Goal: Task Accomplishment & Management: Use online tool/utility

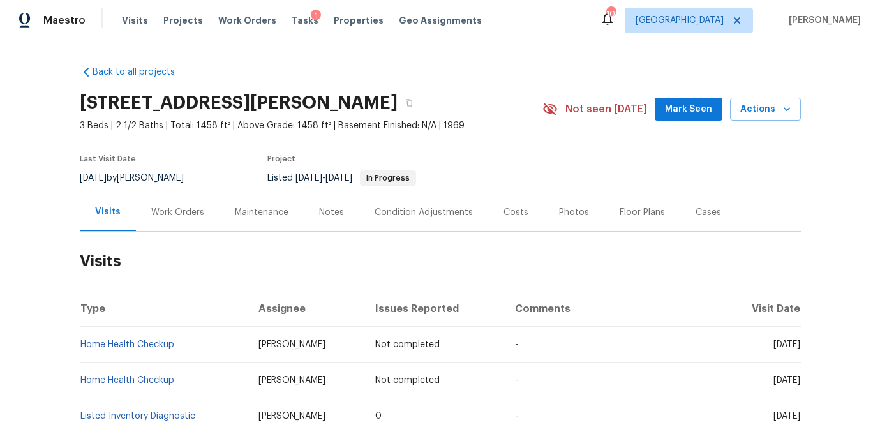
scroll to position [4, 0]
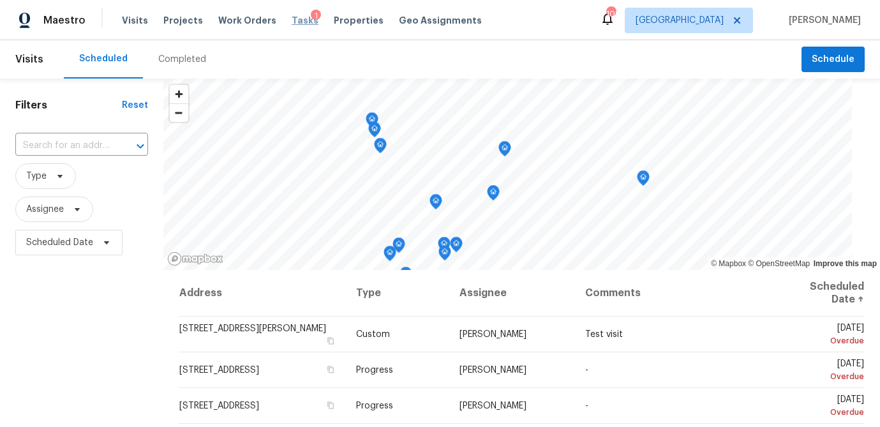
click at [293, 17] on span "Tasks" at bounding box center [305, 20] width 27 height 9
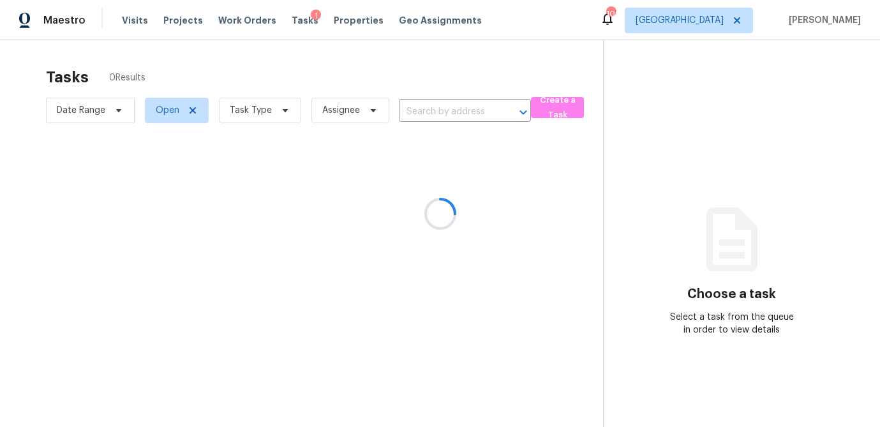
click at [283, 125] on div at bounding box center [440, 213] width 880 height 427
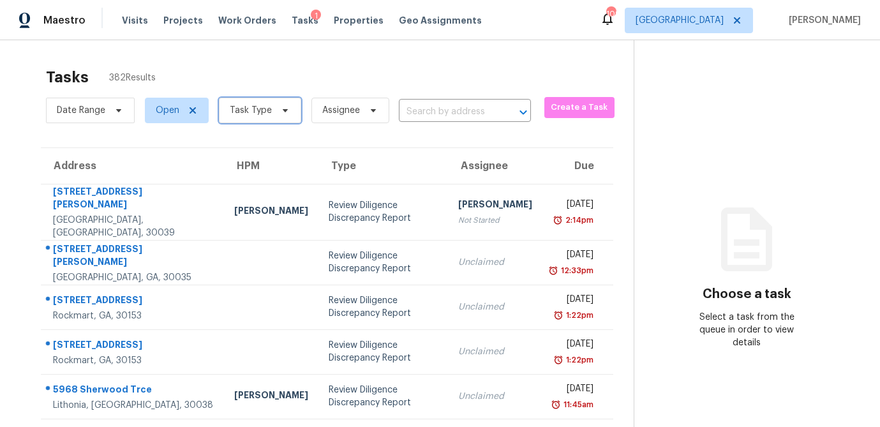
click at [280, 110] on icon at bounding box center [285, 110] width 10 height 10
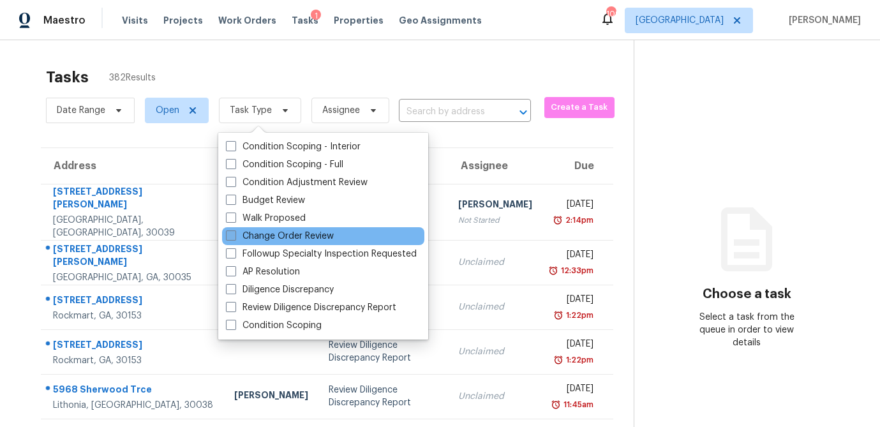
click at [230, 238] on span at bounding box center [231, 235] width 10 height 10
click at [230, 238] on input "Change Order Review" at bounding box center [230, 234] width 8 height 8
checkbox input "true"
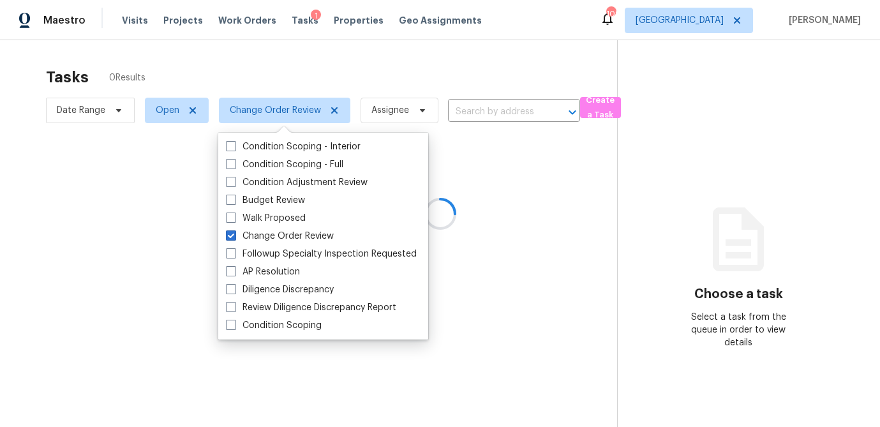
click at [287, 56] on div at bounding box center [440, 213] width 880 height 427
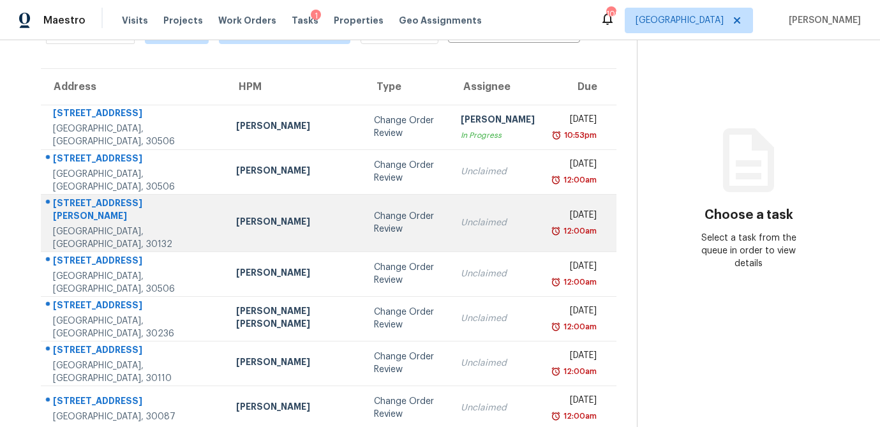
scroll to position [72, 0]
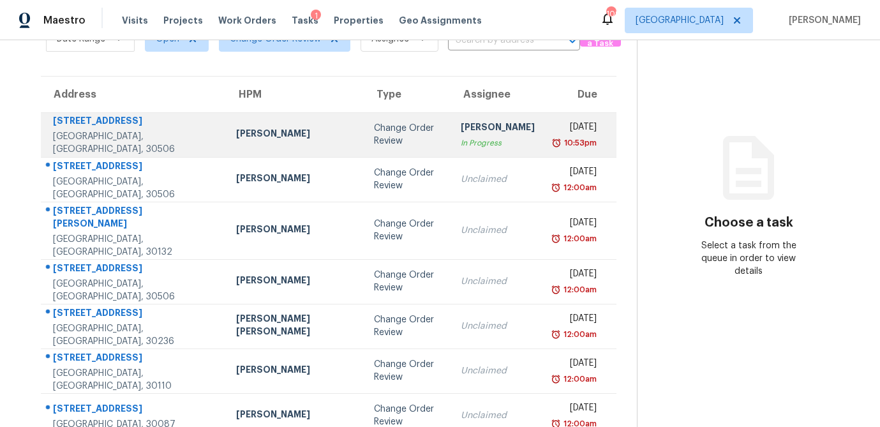
click at [374, 135] on div "Change Order Review" at bounding box center [407, 135] width 66 height 26
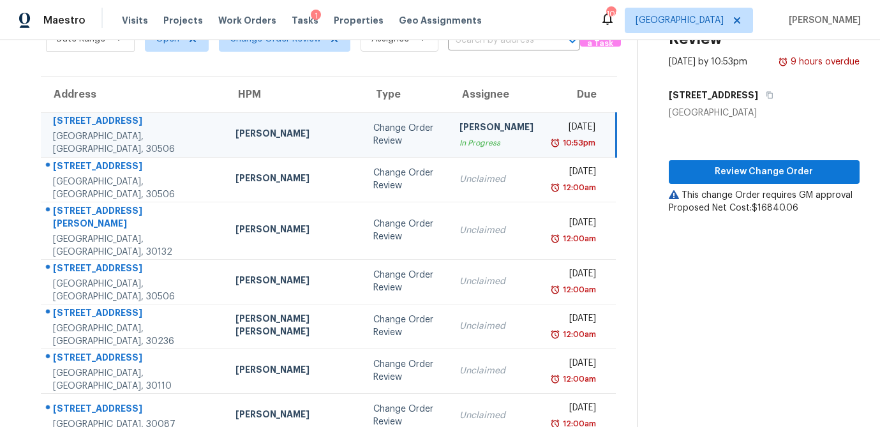
scroll to position [0, 0]
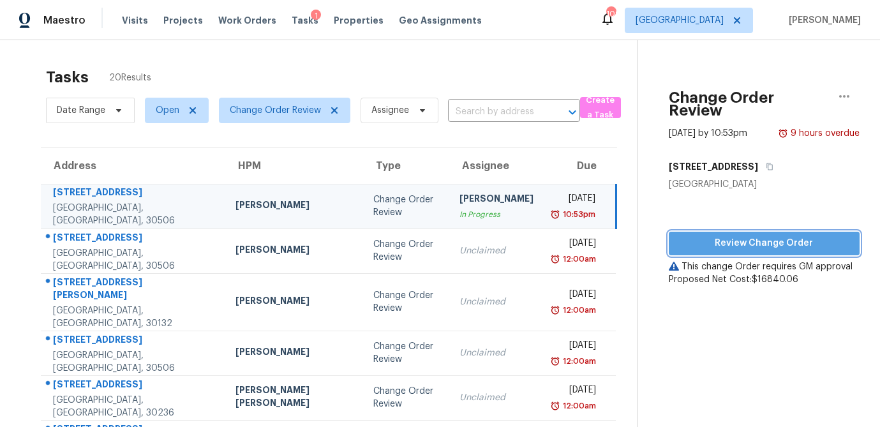
click at [749, 236] on span "Review Change Order" at bounding box center [764, 244] width 170 height 16
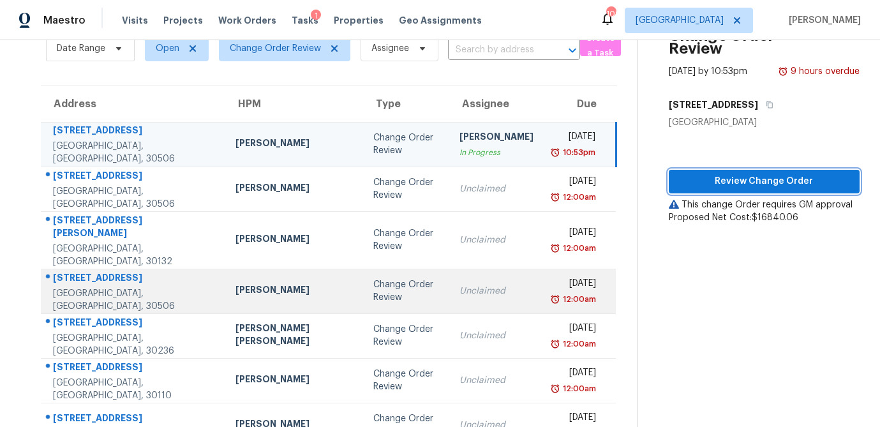
scroll to position [86, 0]
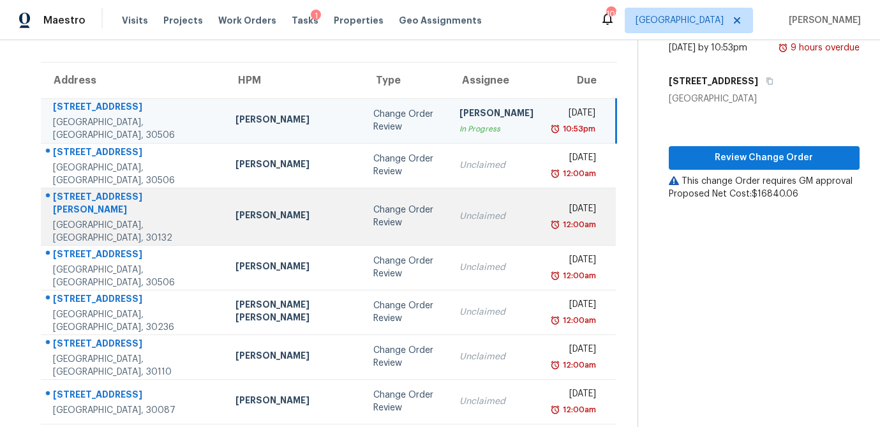
click at [374, 213] on div "Change Order Review" at bounding box center [407, 217] width 66 height 26
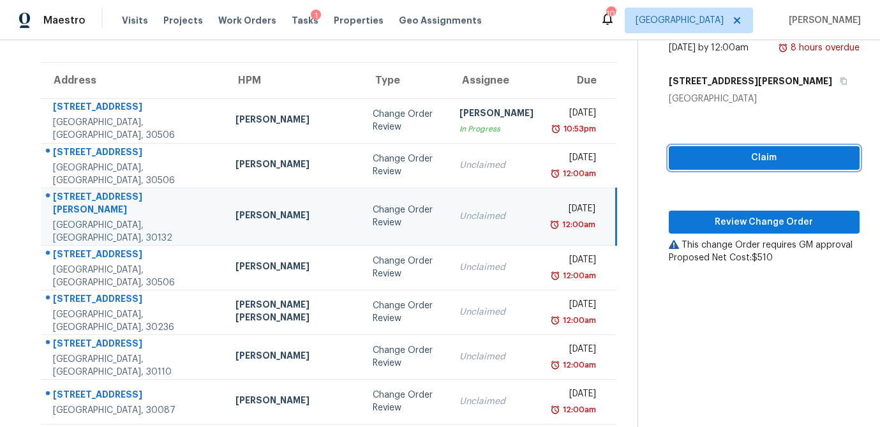
click at [692, 150] on span "Claim" at bounding box center [764, 158] width 170 height 16
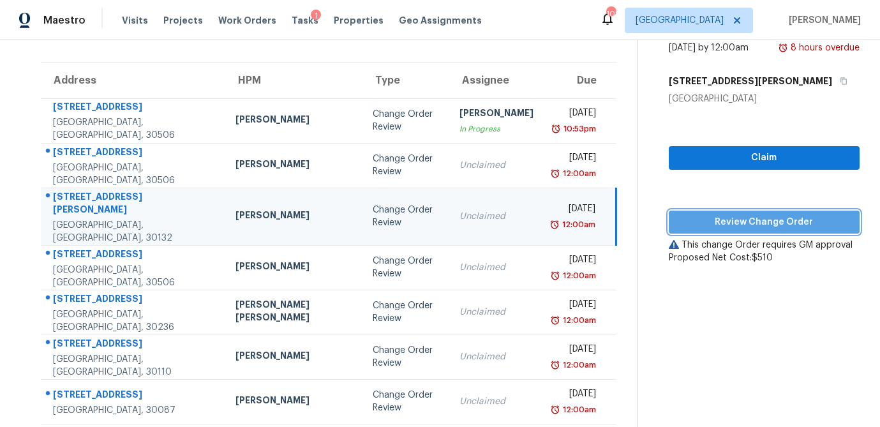
click at [694, 215] on span "Review Change Order" at bounding box center [764, 223] width 170 height 16
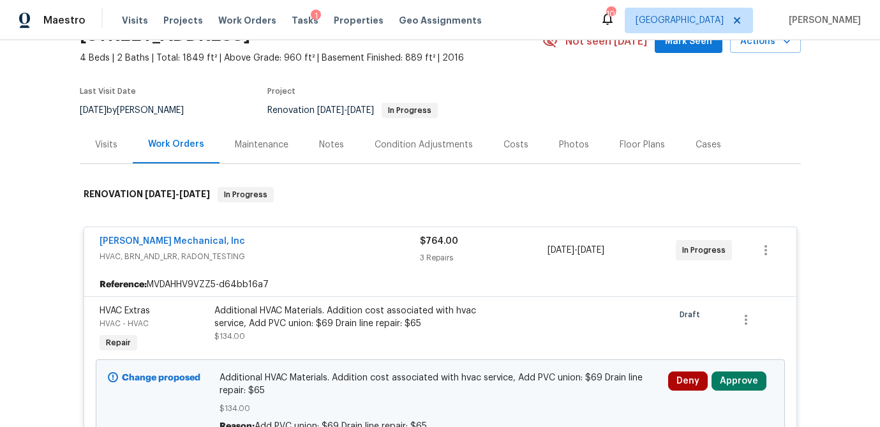
scroll to position [188, 0]
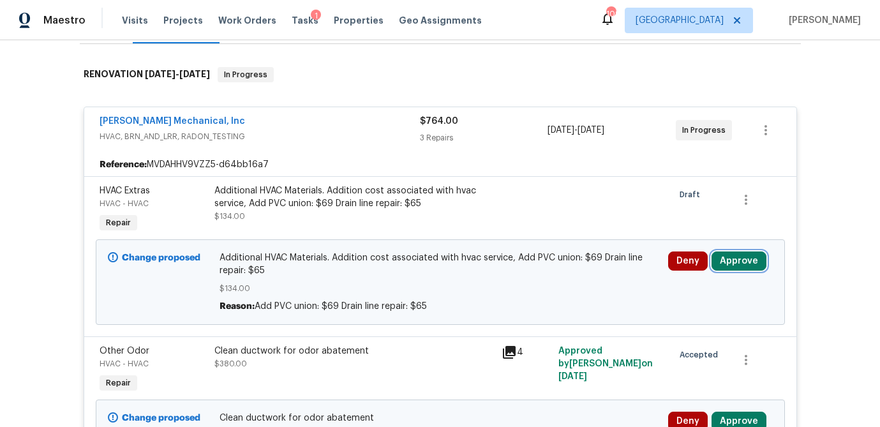
click at [739, 266] on button "Approve" at bounding box center [739, 261] width 55 height 19
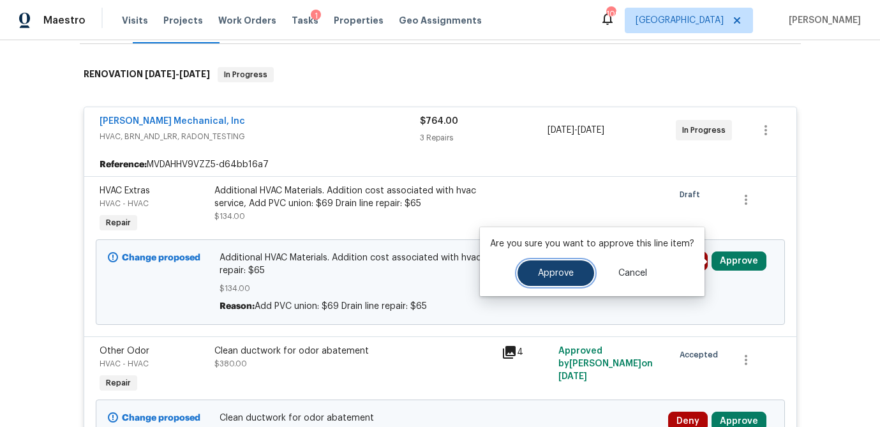
click at [538, 276] on span "Approve" at bounding box center [556, 274] width 36 height 10
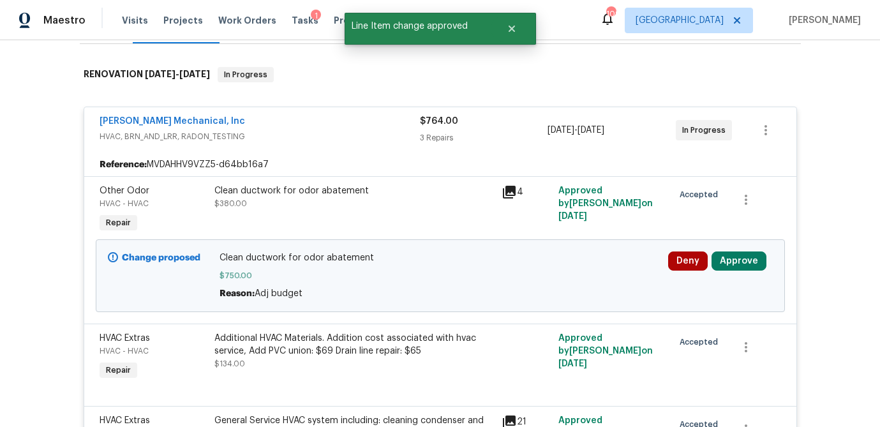
scroll to position [259, 0]
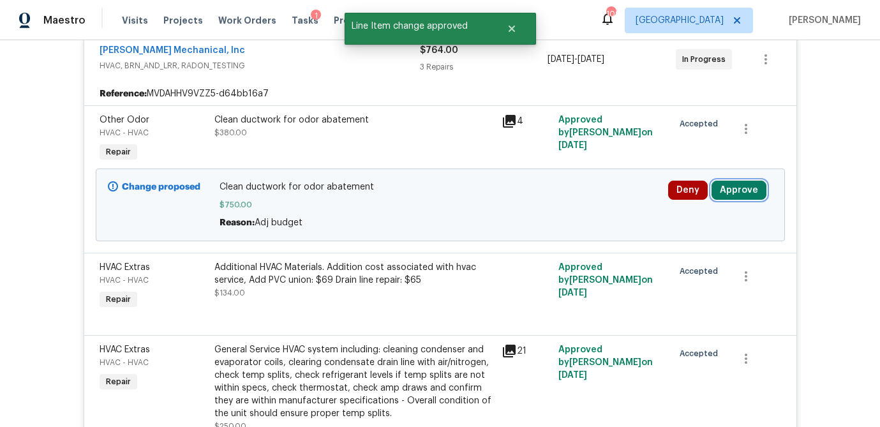
drag, startPoint x: 737, startPoint y: 192, endPoint x: 728, endPoint y: 192, distance: 8.3
click at [737, 192] on button "Approve" at bounding box center [739, 190] width 55 height 19
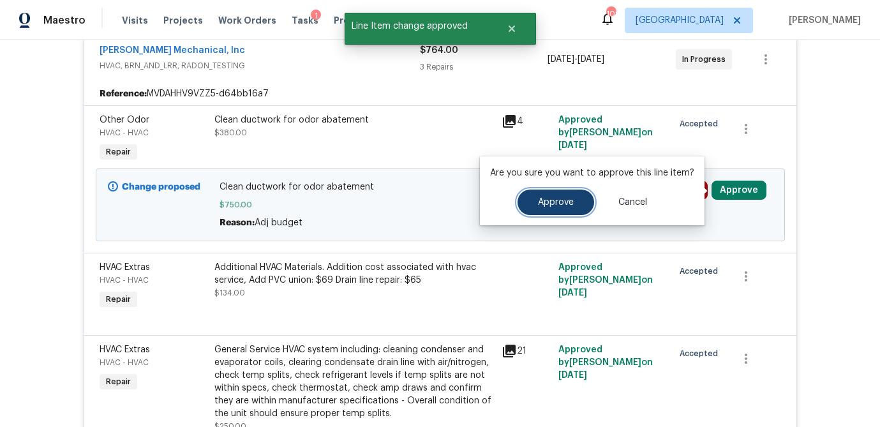
click at [579, 207] on button "Approve" at bounding box center [556, 203] width 77 height 26
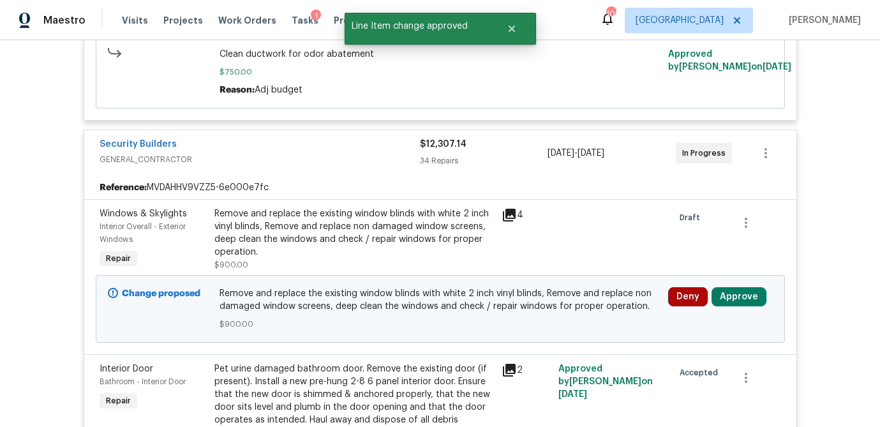
scroll to position [681, 0]
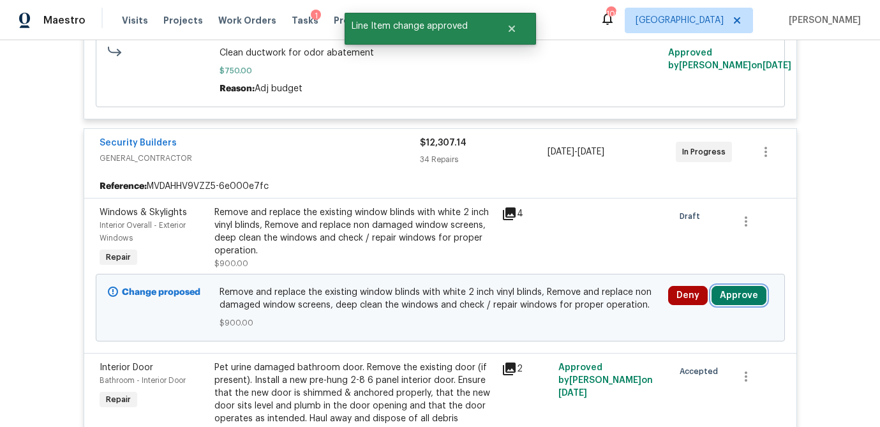
click at [729, 291] on button "Approve" at bounding box center [739, 295] width 55 height 19
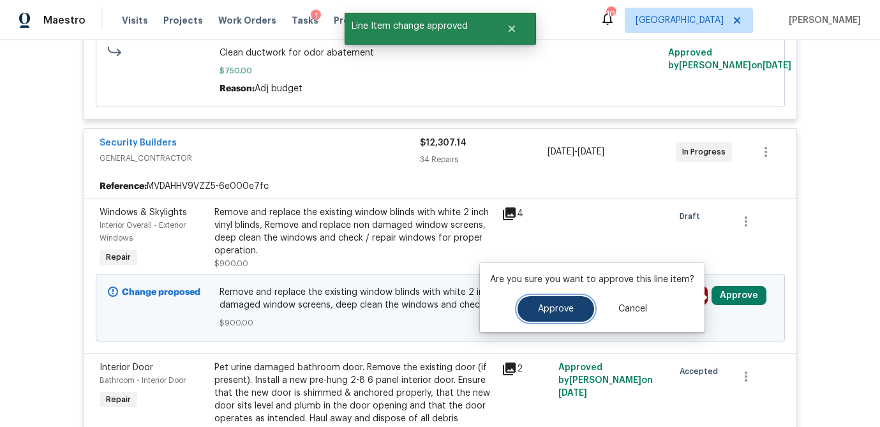
click at [563, 306] on span "Approve" at bounding box center [556, 310] width 36 height 10
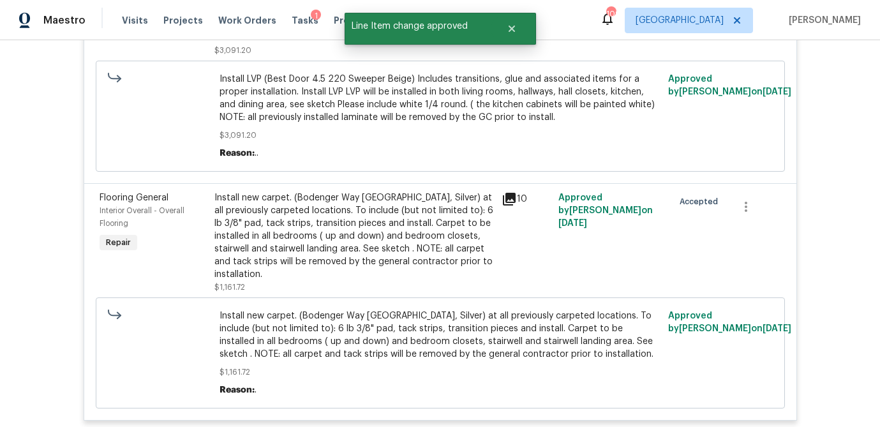
scroll to position [5673, 0]
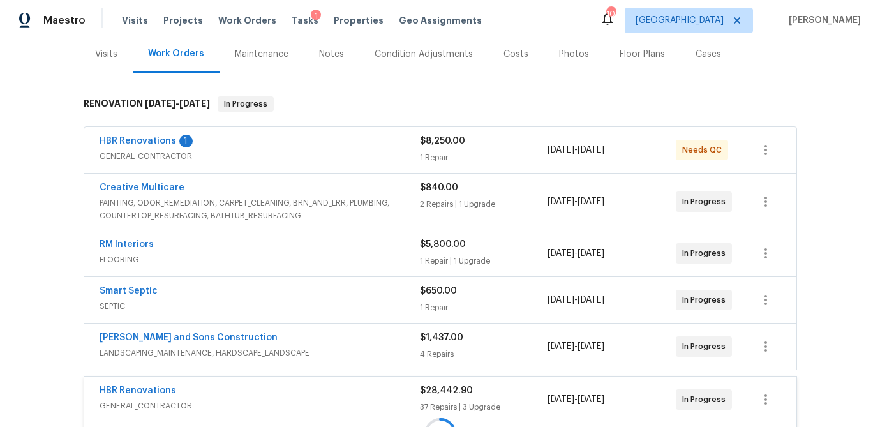
scroll to position [160, 0]
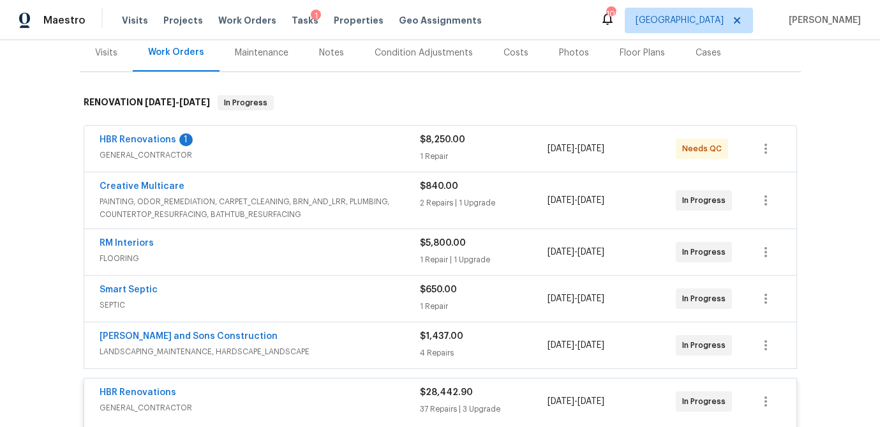
click at [517, 141] on div "$8,250.00" at bounding box center [484, 139] width 128 height 13
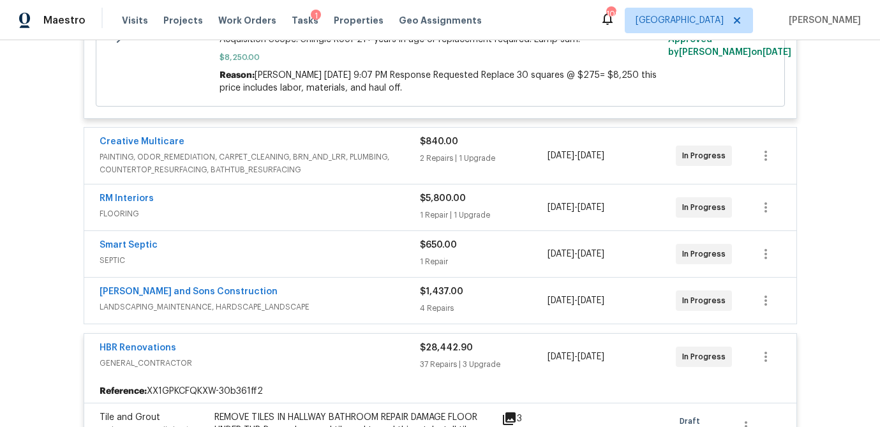
scroll to position [421, 0]
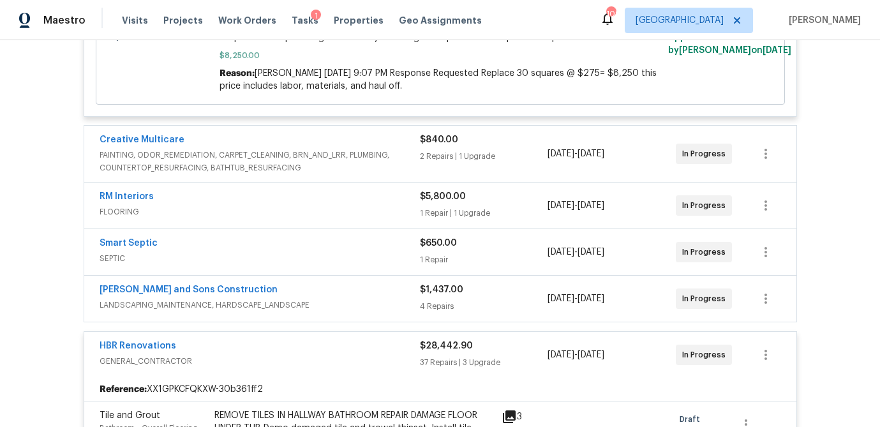
click at [497, 146] on div "$840.00" at bounding box center [484, 139] width 128 height 13
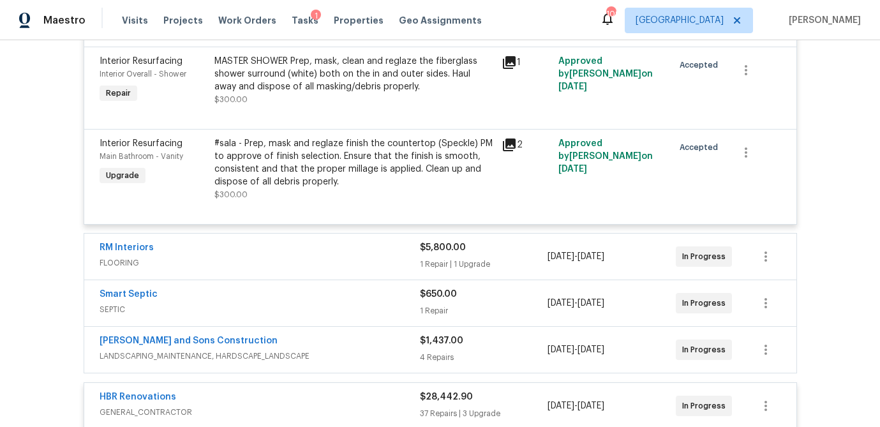
scroll to position [677, 0]
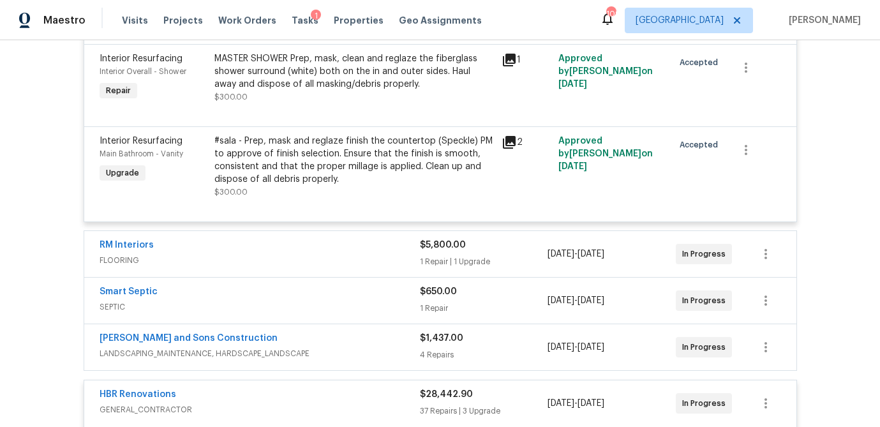
click at [490, 260] on div "1 Repair | 1 Upgrade" at bounding box center [484, 261] width 128 height 13
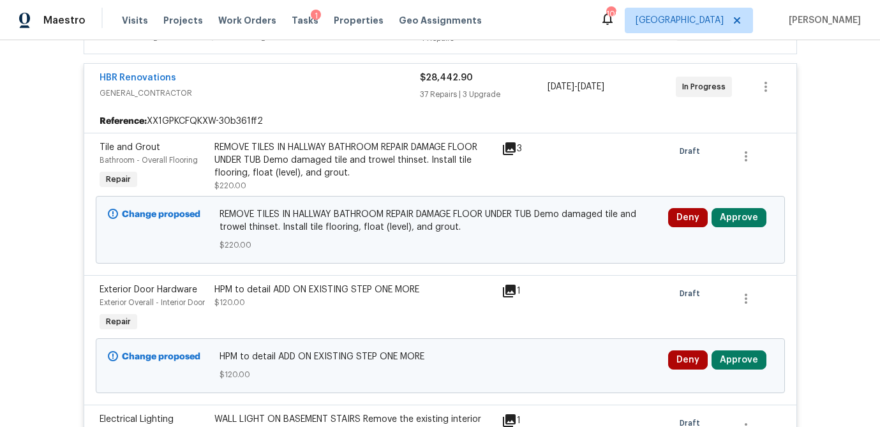
scroll to position [1218, 0]
drag, startPoint x: 757, startPoint y: 224, endPoint x: 725, endPoint y: 224, distance: 31.3
click at [757, 224] on button "Approve" at bounding box center [739, 217] width 55 height 19
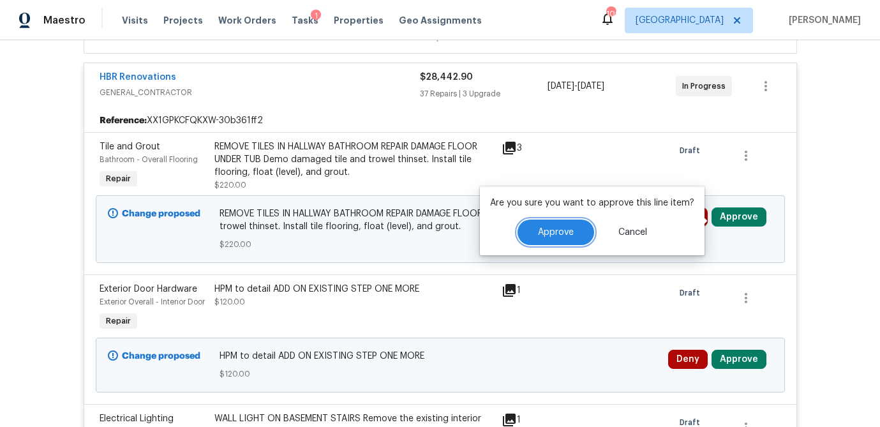
click at [545, 236] on span "Approve" at bounding box center [556, 233] width 36 height 10
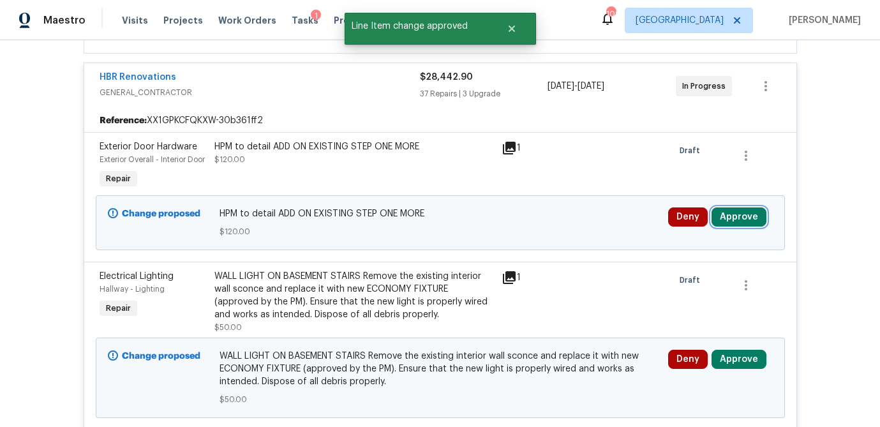
drag, startPoint x: 736, startPoint y: 234, endPoint x: 721, endPoint y: 232, distance: 14.8
click at [736, 227] on button "Approve" at bounding box center [739, 217] width 55 height 19
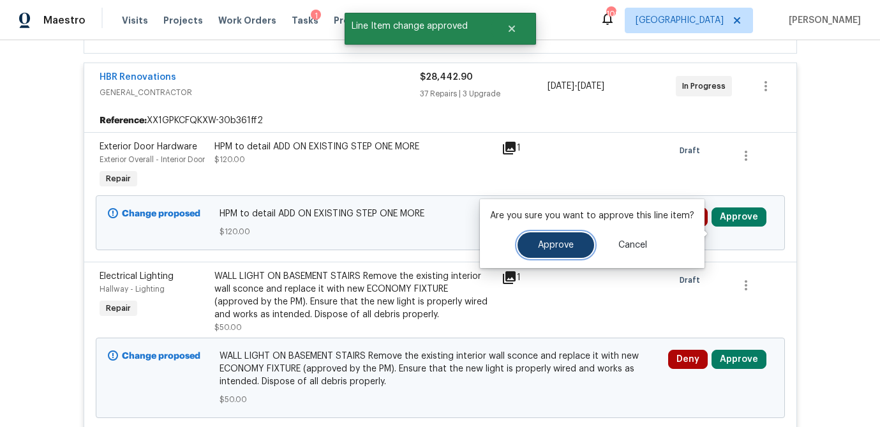
click at [546, 246] on span "Approve" at bounding box center [556, 246] width 36 height 10
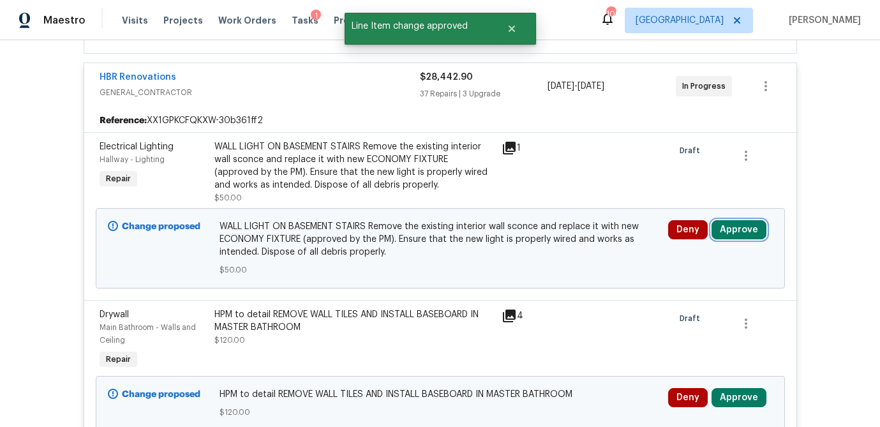
click at [743, 237] on button "Approve" at bounding box center [739, 229] width 55 height 19
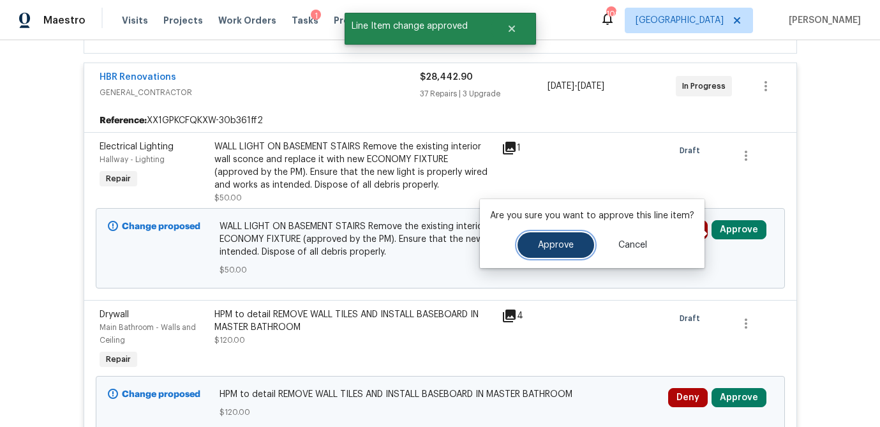
click at [539, 244] on span "Approve" at bounding box center [556, 246] width 36 height 10
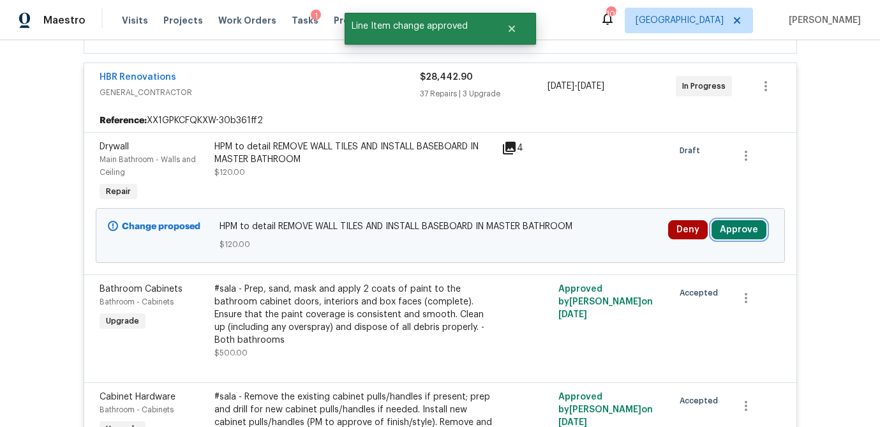
click at [745, 230] on button "Approve" at bounding box center [739, 229] width 55 height 19
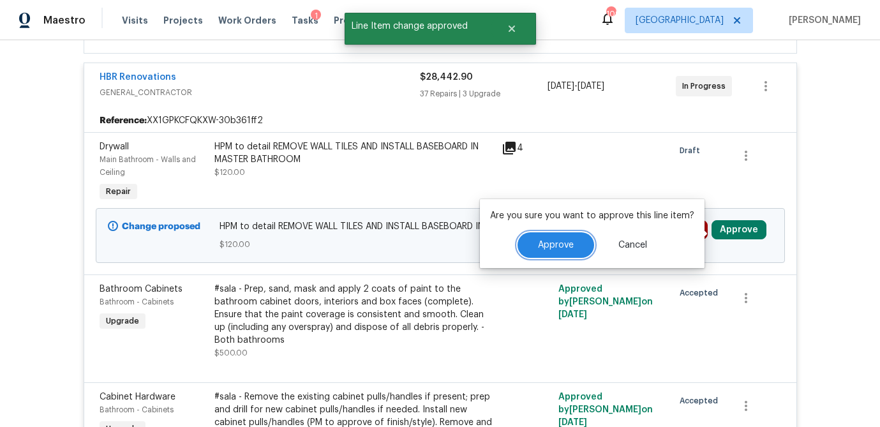
click at [551, 250] on button "Approve" at bounding box center [556, 245] width 77 height 26
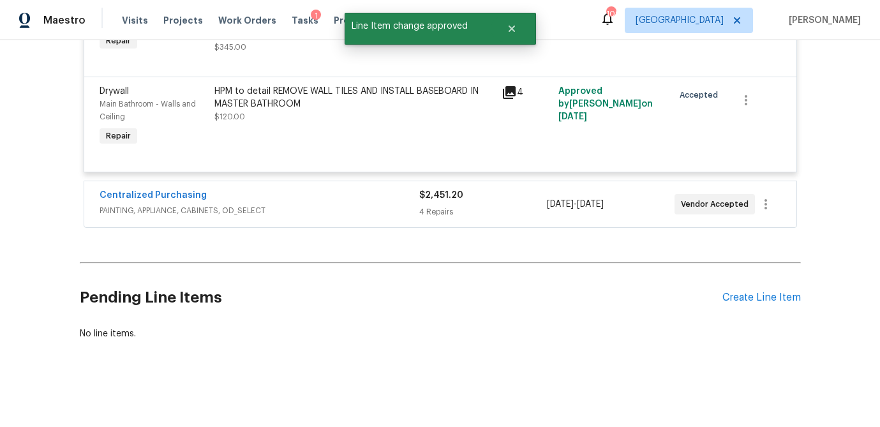
scroll to position [5589, 0]
click at [477, 191] on div "$2,451.20" at bounding box center [483, 195] width 128 height 13
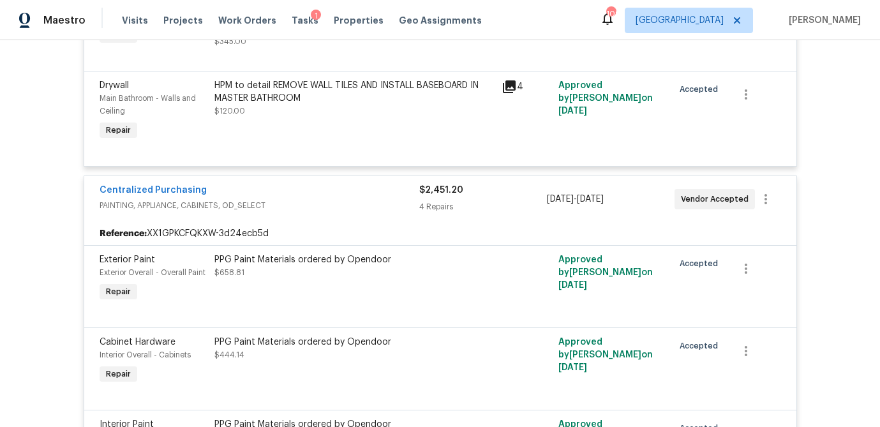
scroll to position [5952, 0]
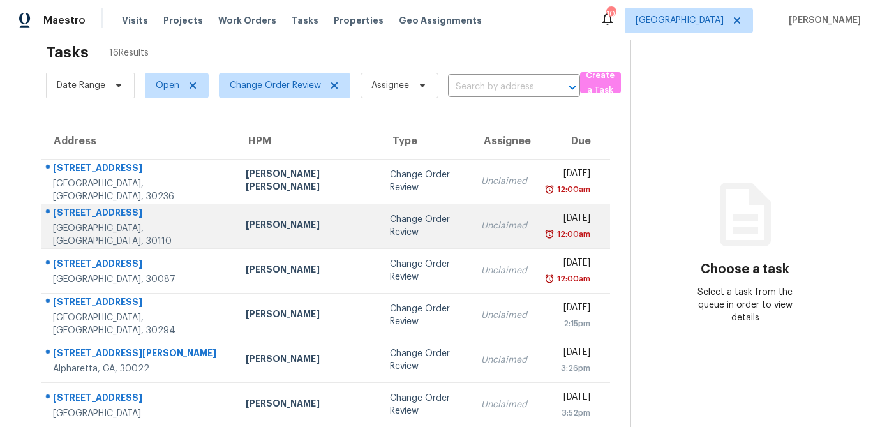
click at [390, 231] on div "Change Order Review" at bounding box center [425, 226] width 71 height 26
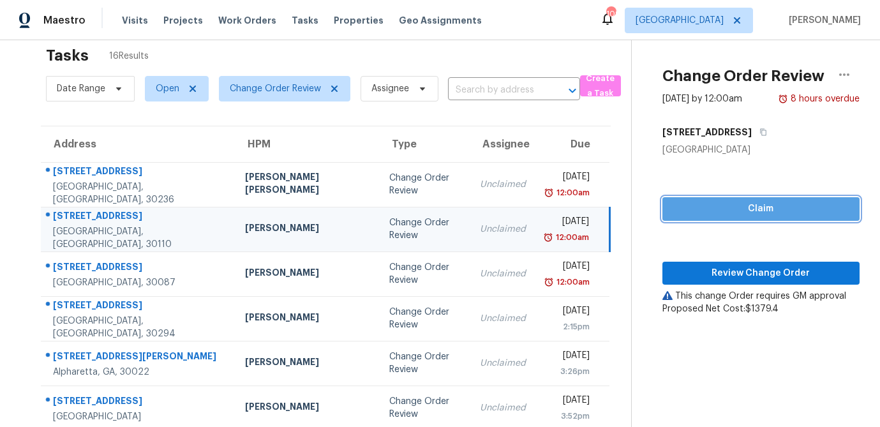
click at [741, 204] on span "Claim" at bounding box center [761, 209] width 177 height 16
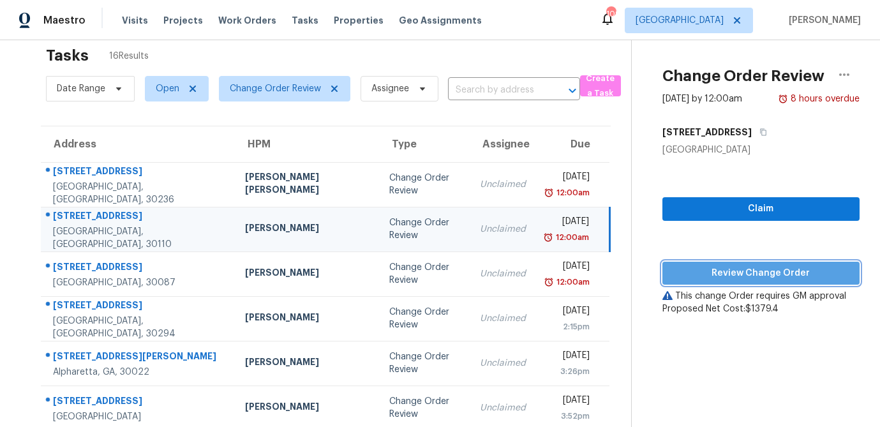
click at [733, 274] on span "Review Change Order" at bounding box center [761, 274] width 177 height 16
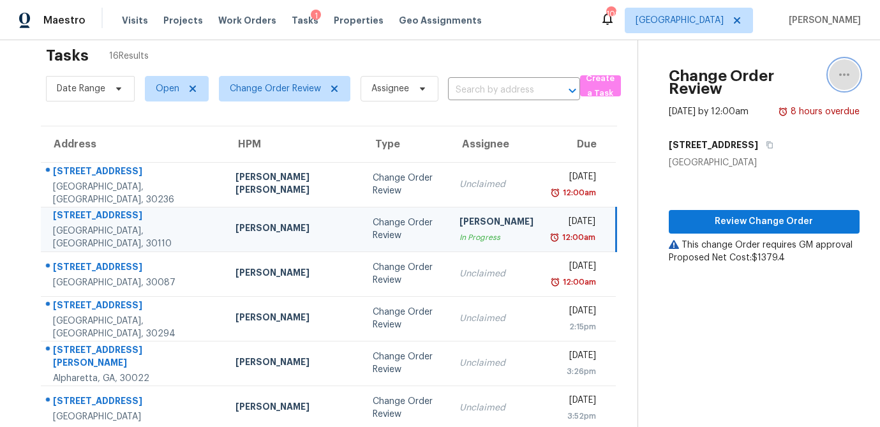
click at [850, 72] on icon "button" at bounding box center [844, 74] width 15 height 15
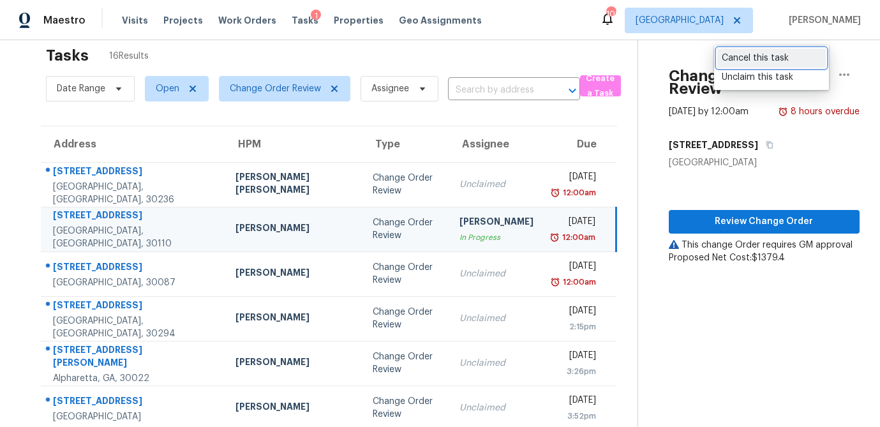
click at [762, 59] on div "Cancel this task" at bounding box center [772, 58] width 100 height 13
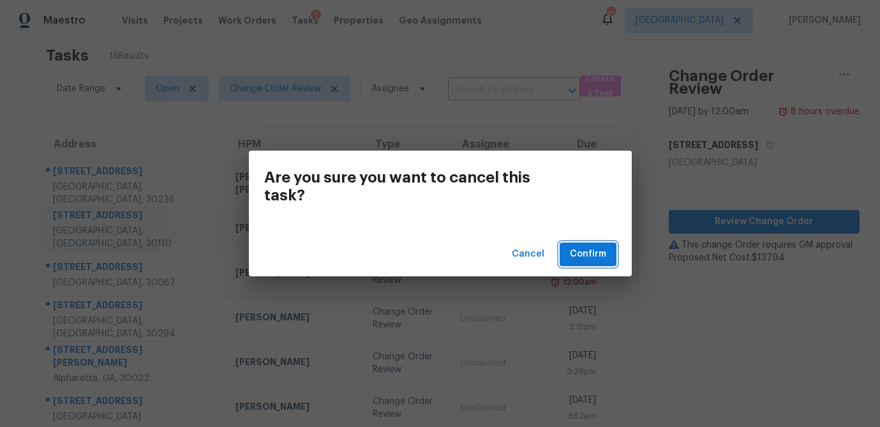
click at [598, 252] on span "Confirm" at bounding box center [588, 254] width 36 height 16
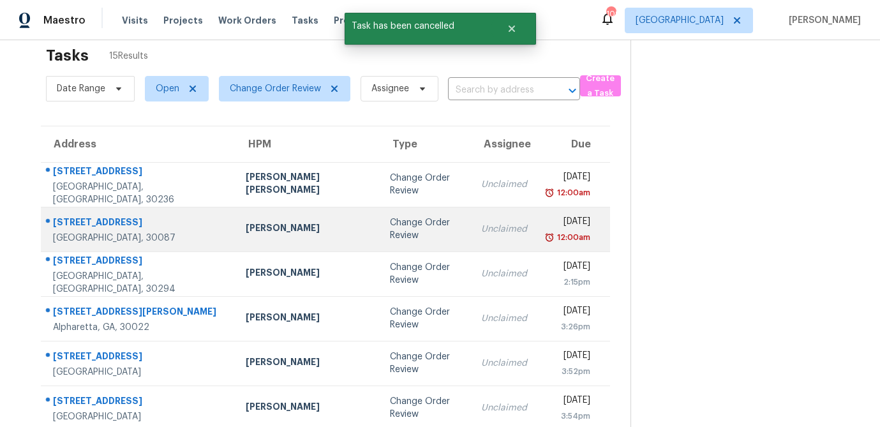
click at [271, 223] on div "Samuel Vetrik" at bounding box center [308, 230] width 124 height 16
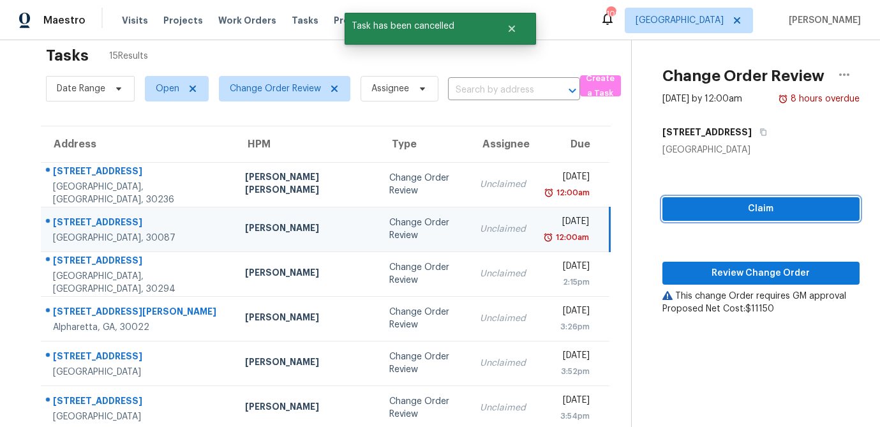
click at [769, 215] on span "Claim" at bounding box center [761, 209] width 177 height 16
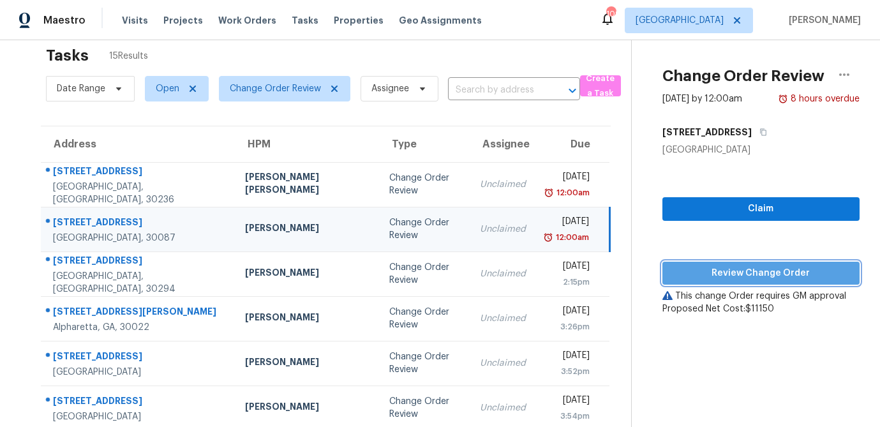
click at [757, 275] on span "Review Change Order" at bounding box center [761, 274] width 177 height 16
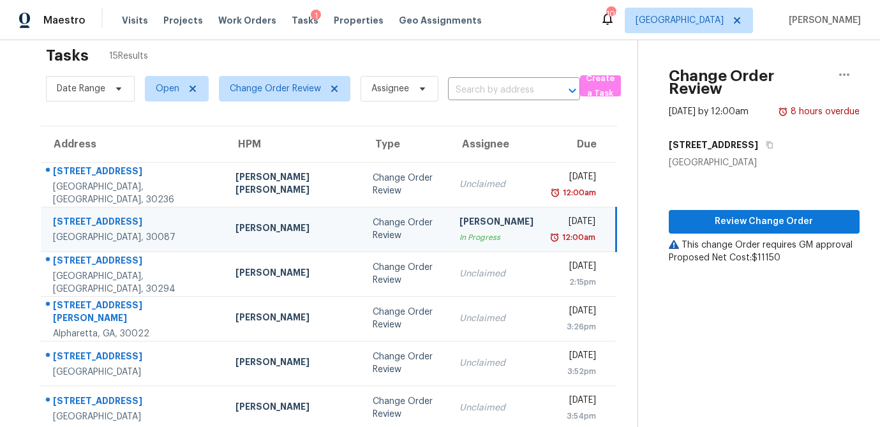
scroll to position [77, 0]
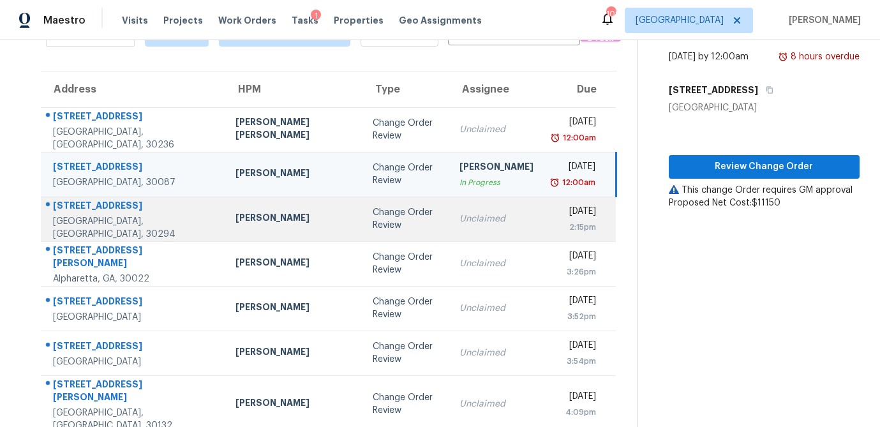
click at [270, 229] on td "Juan Lozano" at bounding box center [294, 219] width 138 height 45
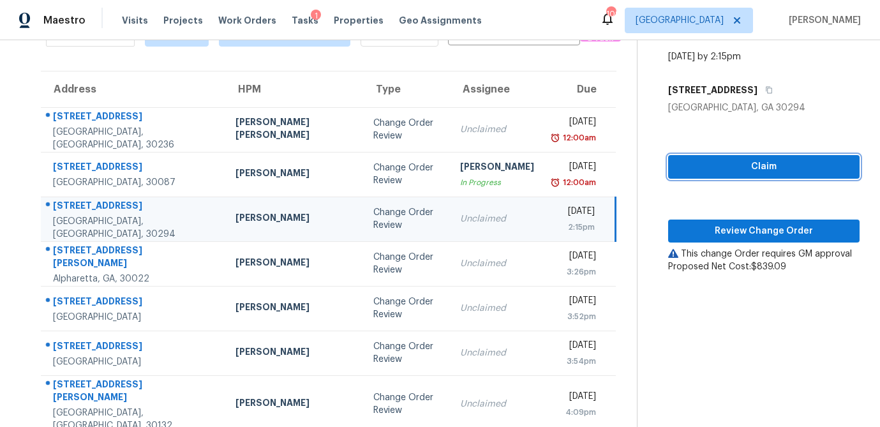
click at [690, 159] on span "Claim" at bounding box center [764, 167] width 171 height 16
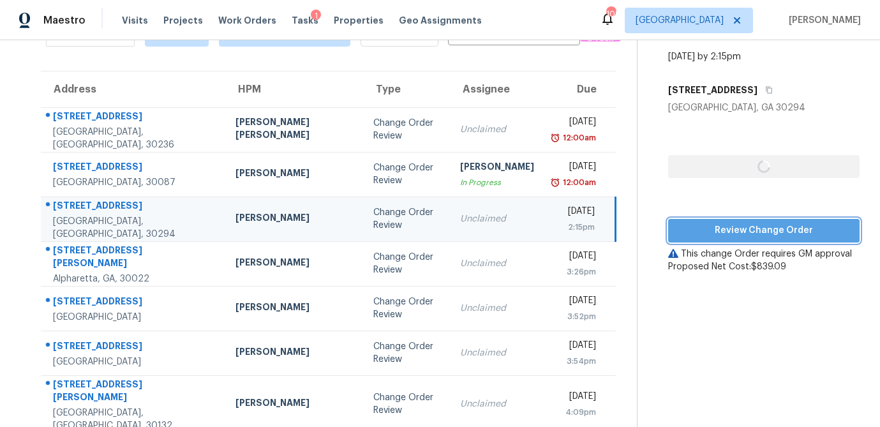
click at [685, 223] on span "Review Change Order" at bounding box center [764, 231] width 171 height 16
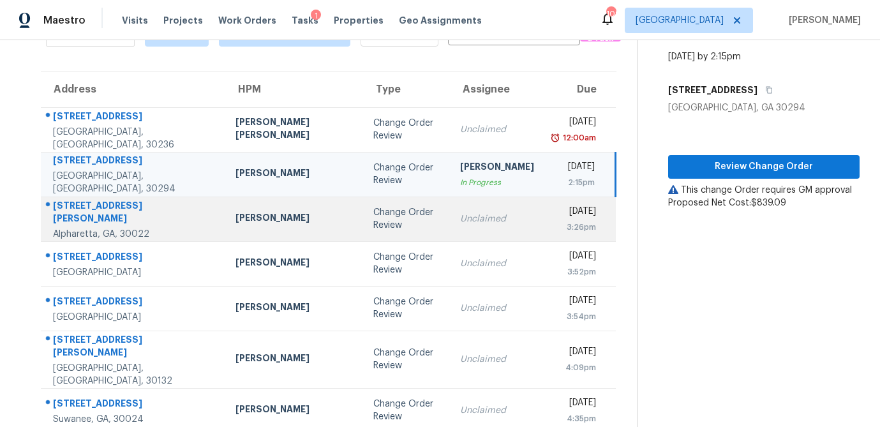
click at [276, 216] on td "Scott Smathers" at bounding box center [294, 219] width 138 height 45
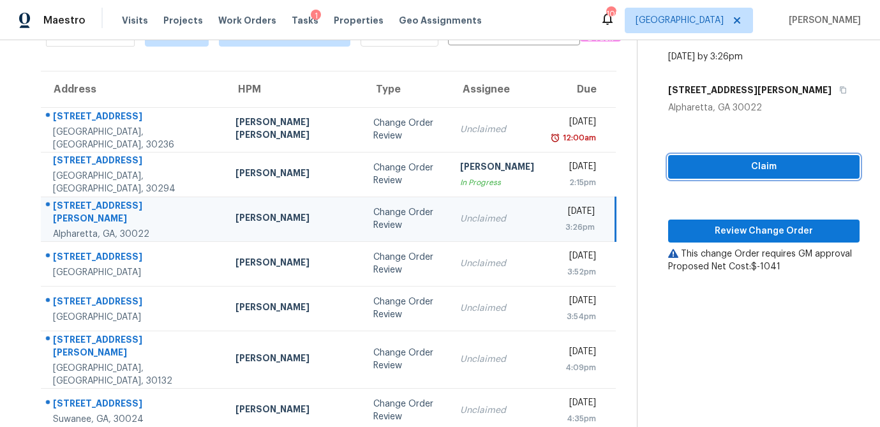
drag, startPoint x: 762, startPoint y: 158, endPoint x: 758, endPoint y: 169, distance: 11.7
click at [762, 159] on span "Claim" at bounding box center [764, 167] width 171 height 16
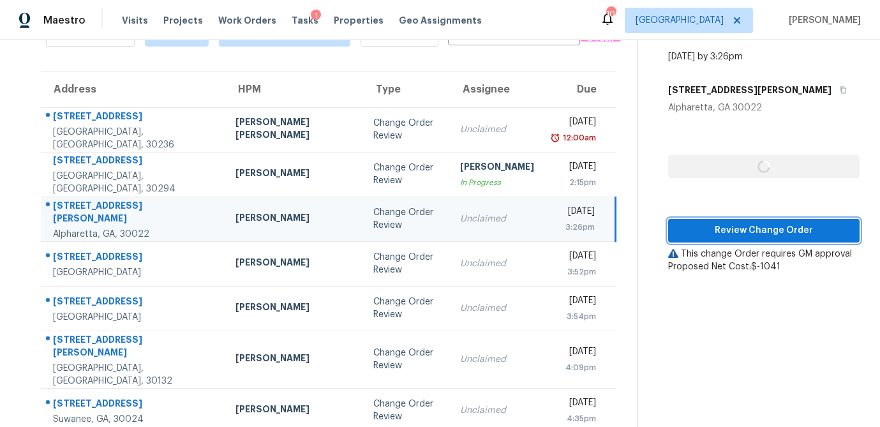
click at [746, 223] on span "Review Change Order" at bounding box center [764, 231] width 171 height 16
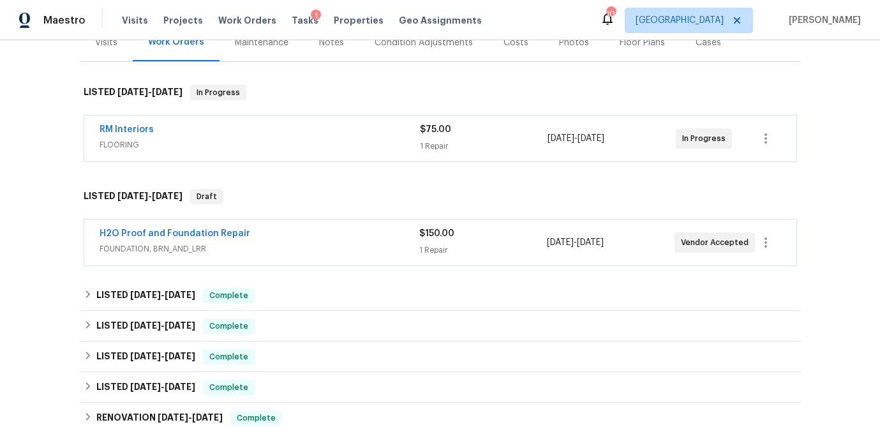
scroll to position [165, 0]
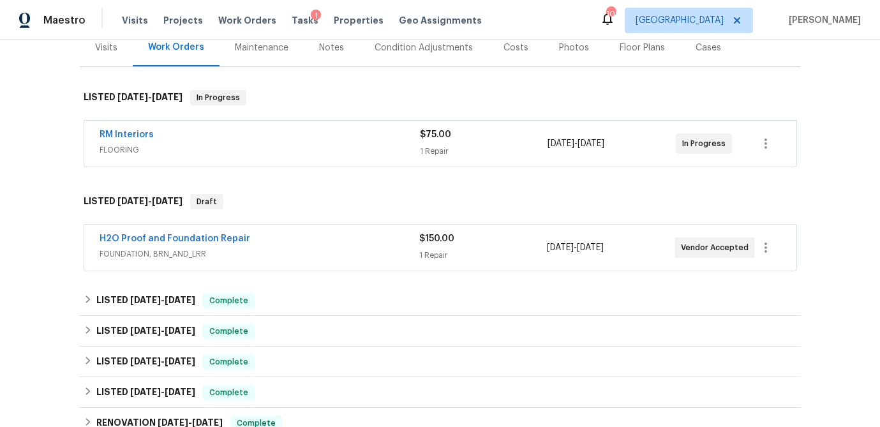
click at [375, 243] on div "H2O Proof and Foundation Repair" at bounding box center [260, 239] width 320 height 15
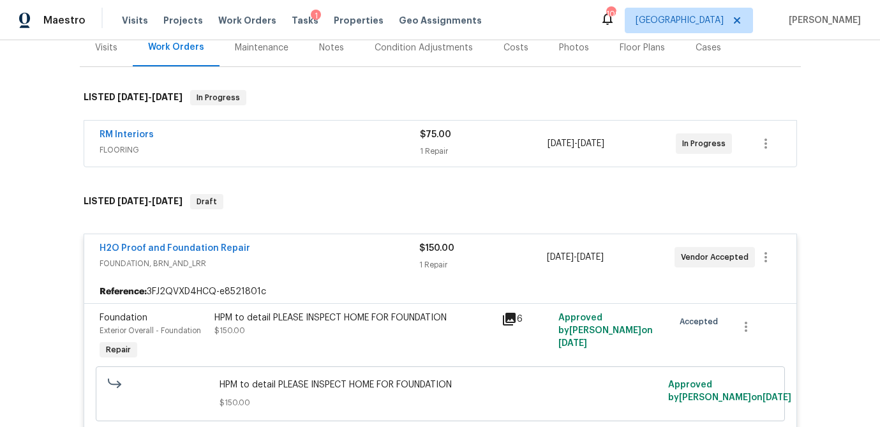
click at [462, 137] on div "$75.00" at bounding box center [484, 134] width 128 height 13
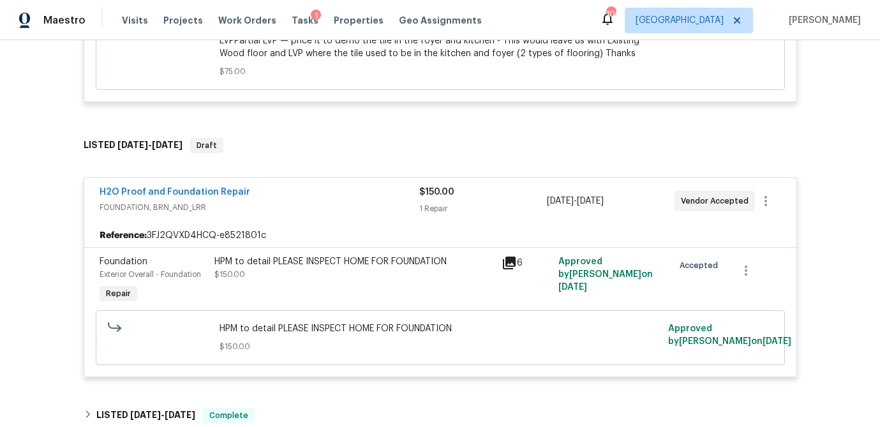
scroll to position [580, 0]
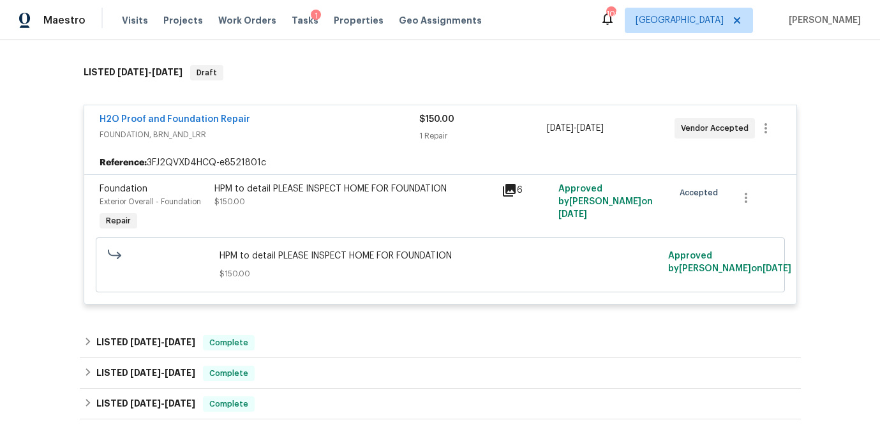
click at [511, 188] on icon at bounding box center [509, 190] width 13 height 13
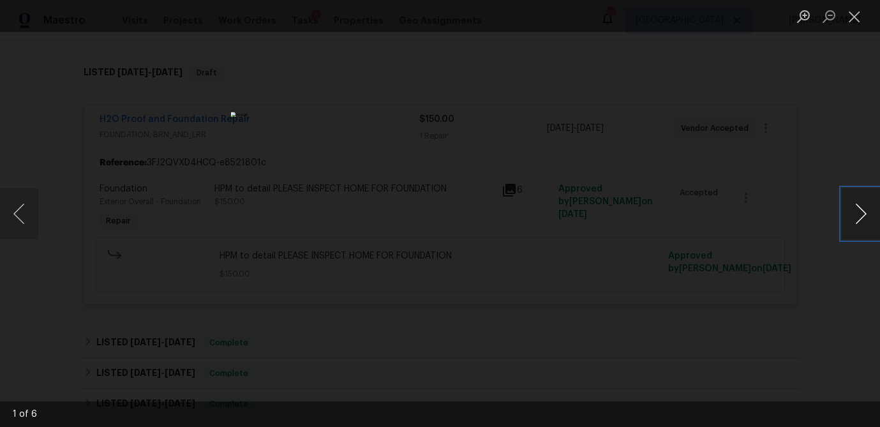
click at [866, 222] on button "Next image" at bounding box center [861, 213] width 38 height 51
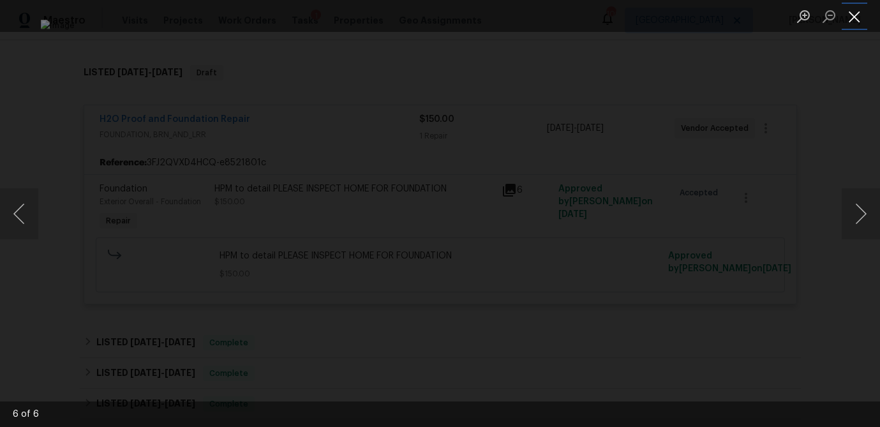
click at [857, 18] on button "Close lightbox" at bounding box center [855, 16] width 26 height 22
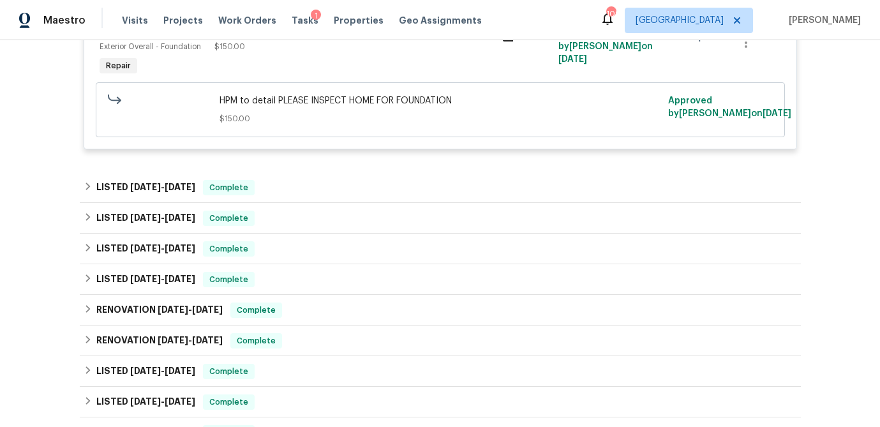
scroll to position [743, 0]
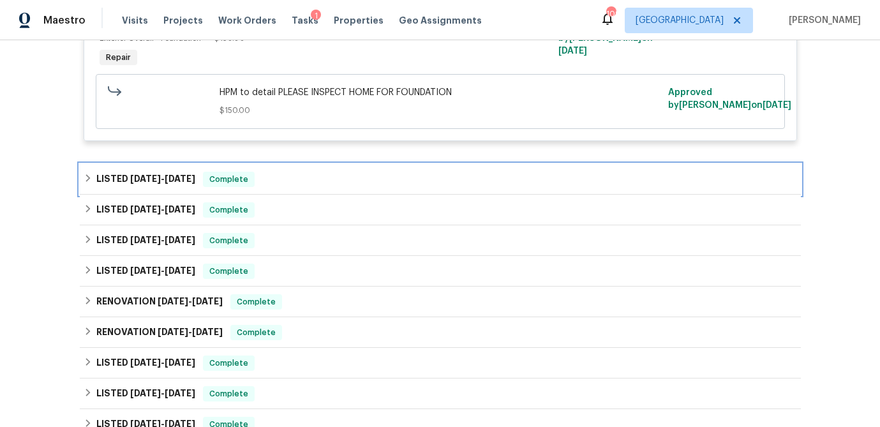
click at [89, 177] on icon at bounding box center [88, 178] width 9 height 9
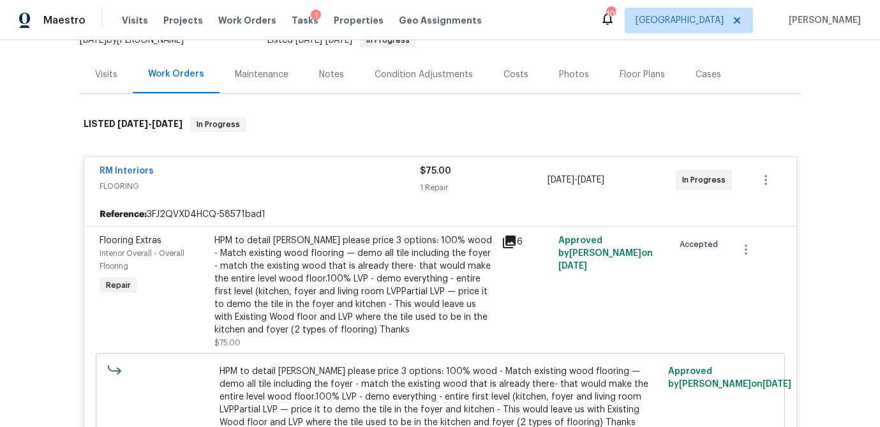
scroll to position [0, 0]
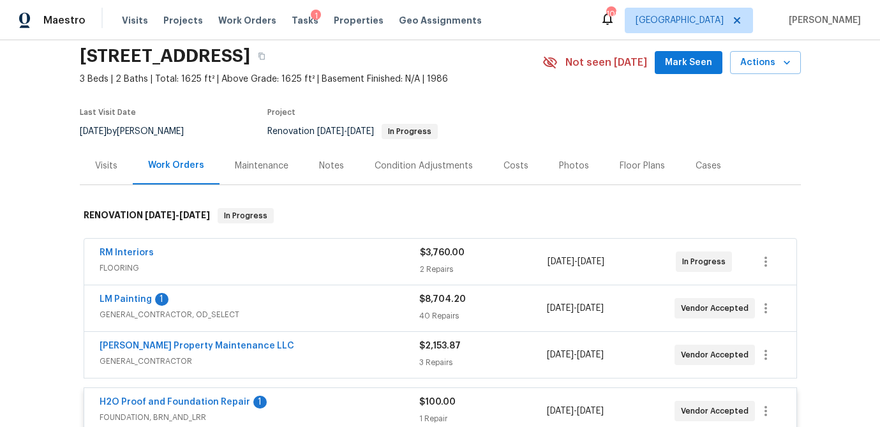
scroll to position [47, 0]
click at [104, 163] on div "Visits" at bounding box center [106, 165] width 22 height 13
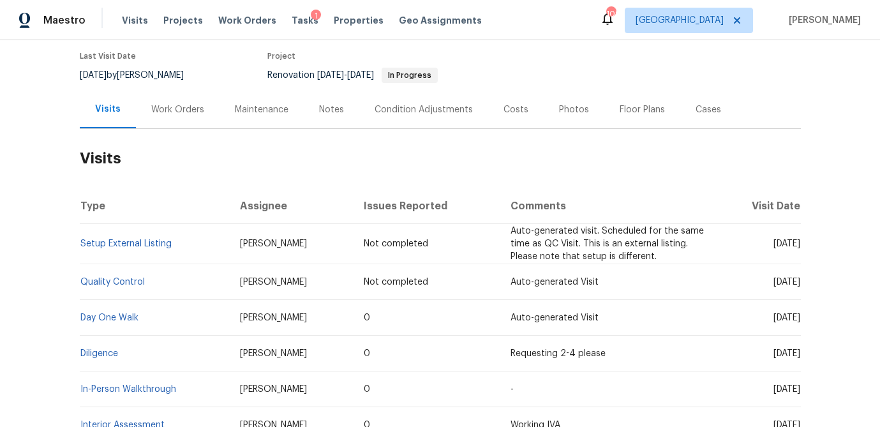
scroll to position [119, 0]
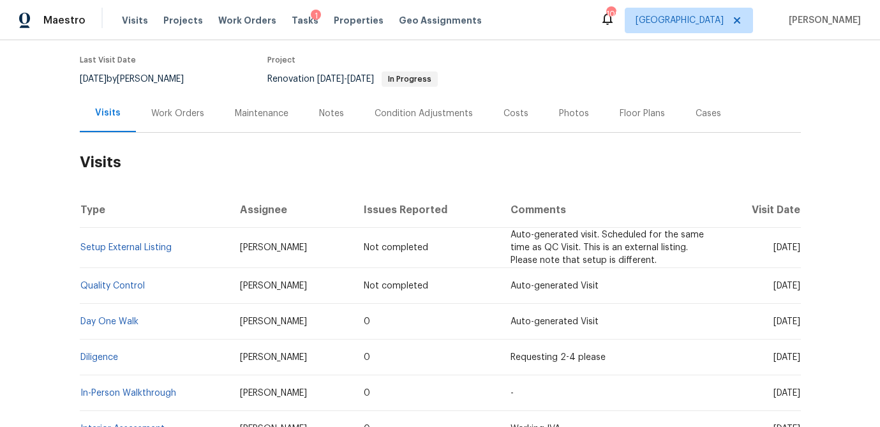
click at [506, 116] on div "Costs" at bounding box center [516, 113] width 25 height 13
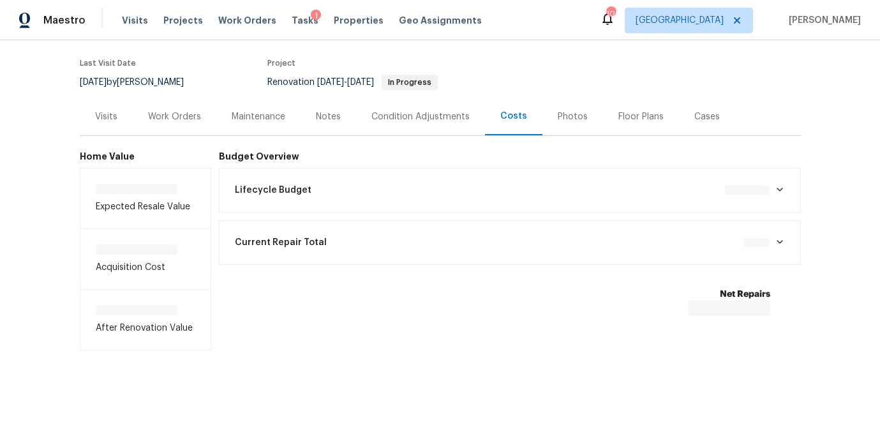
scroll to position [98, 0]
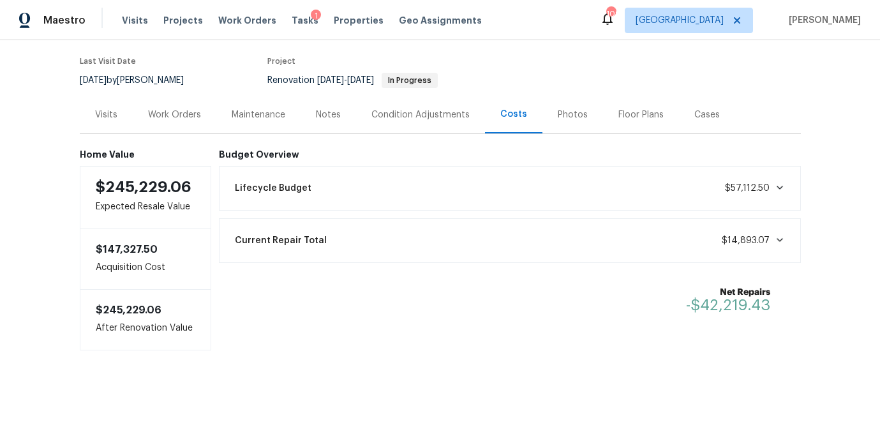
click at [178, 117] on div "Work Orders" at bounding box center [174, 115] width 53 height 13
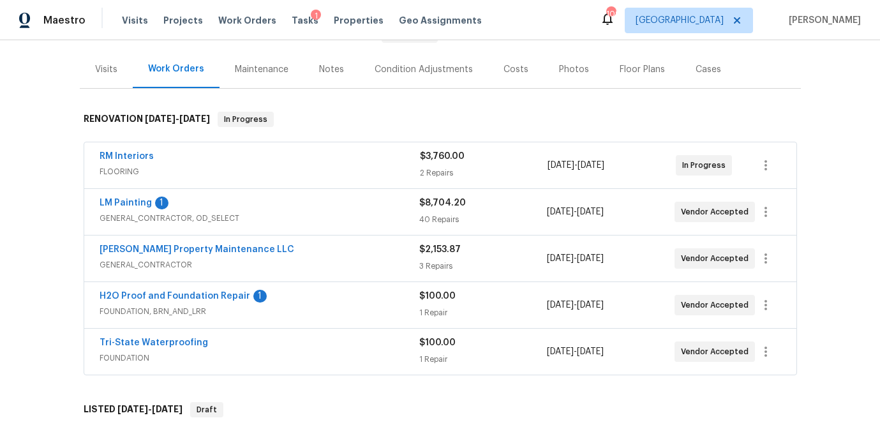
scroll to position [144, 0]
click at [230, 294] on link "H2O Proof and Foundation Repair" at bounding box center [175, 295] width 151 height 9
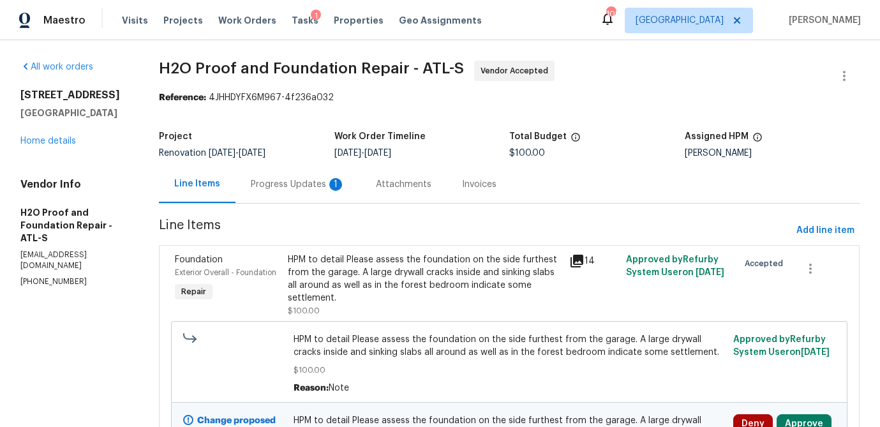
scroll to position [109, 0]
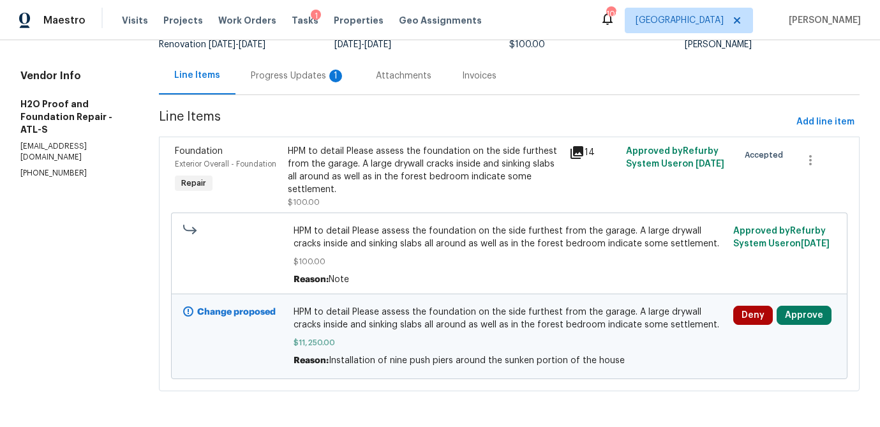
click at [836, 319] on div "Deny Approve" at bounding box center [785, 336] width 110 height 69
click at [824, 317] on button "Approve" at bounding box center [804, 315] width 55 height 19
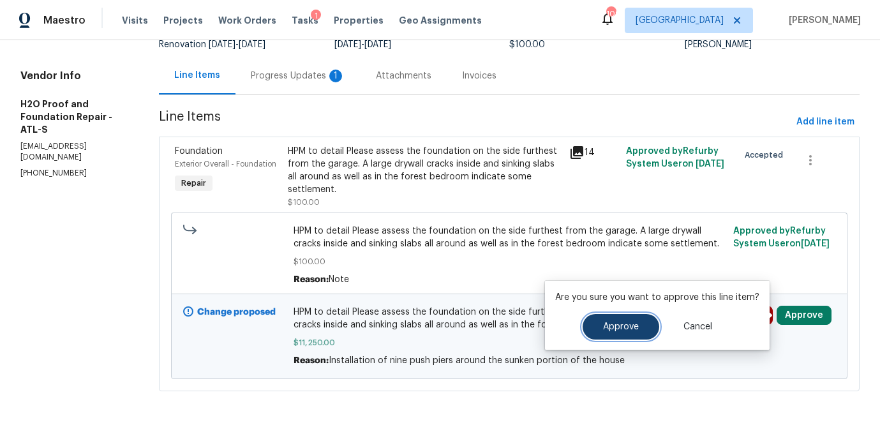
click at [599, 335] on button "Approve" at bounding box center [621, 327] width 77 height 26
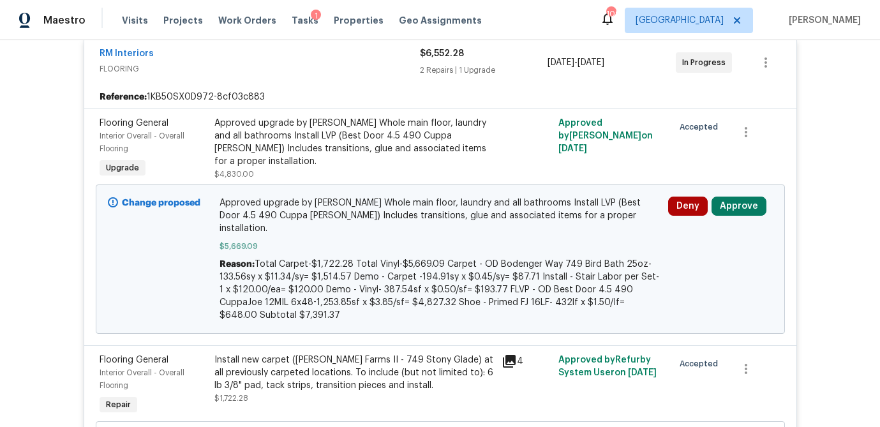
scroll to position [323, 0]
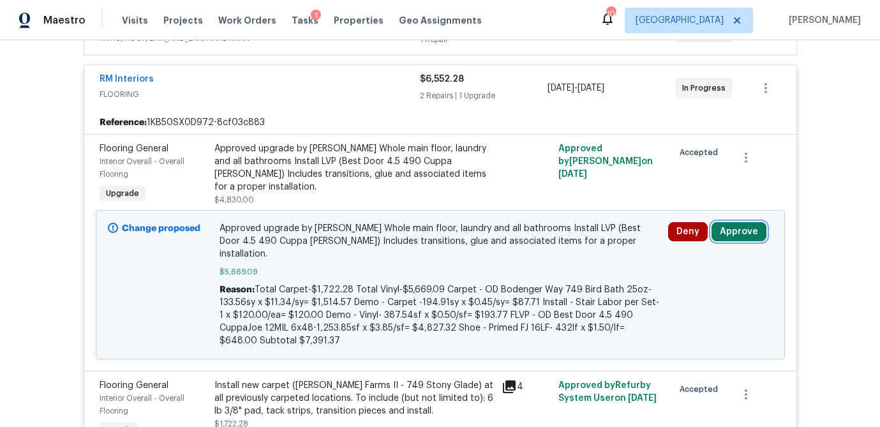
click at [729, 231] on button "Approve" at bounding box center [739, 231] width 55 height 19
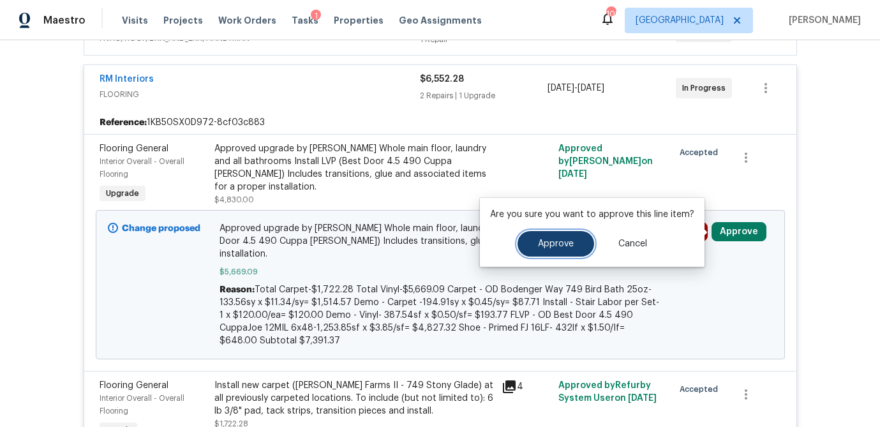
click at [555, 251] on button "Approve" at bounding box center [556, 244] width 77 height 26
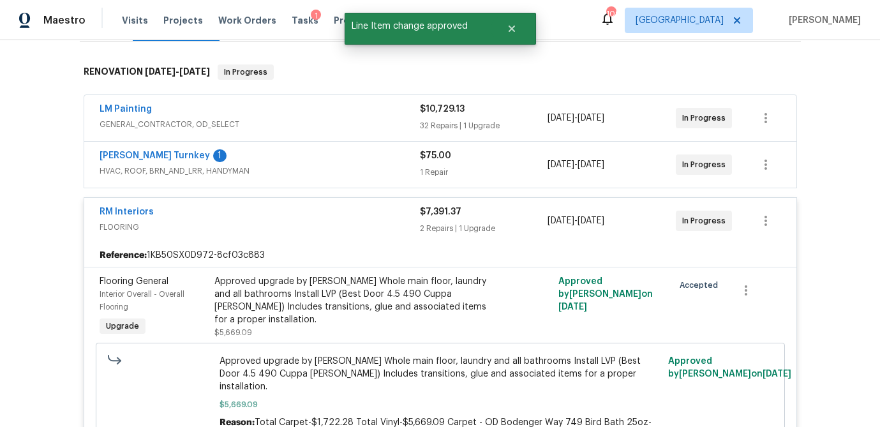
scroll to position [189, 0]
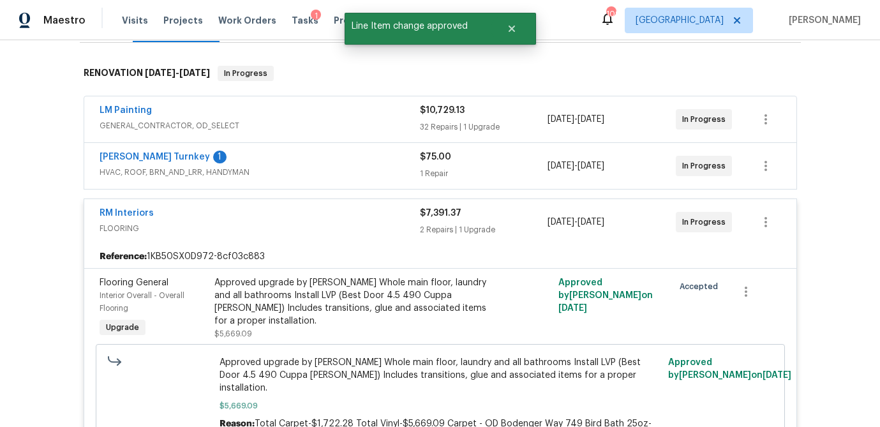
click at [306, 163] on div "Davis Turnkey 1" at bounding box center [260, 158] width 321 height 15
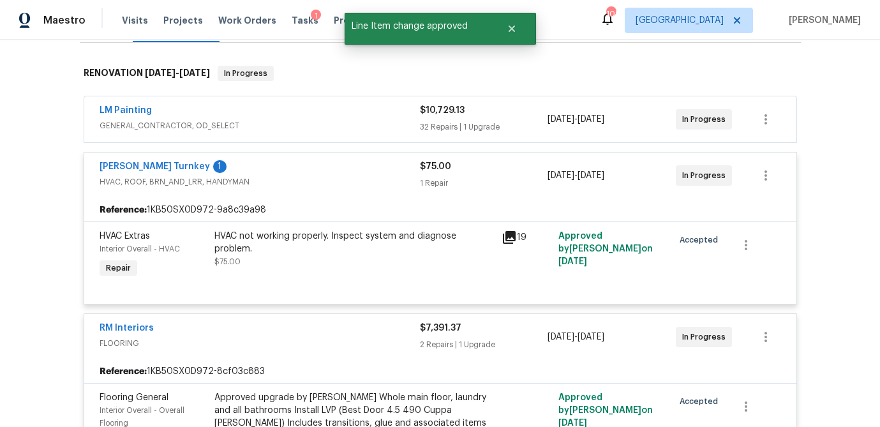
click at [299, 124] on span "GENERAL_CONTRACTOR, OD_SELECT" at bounding box center [260, 125] width 321 height 13
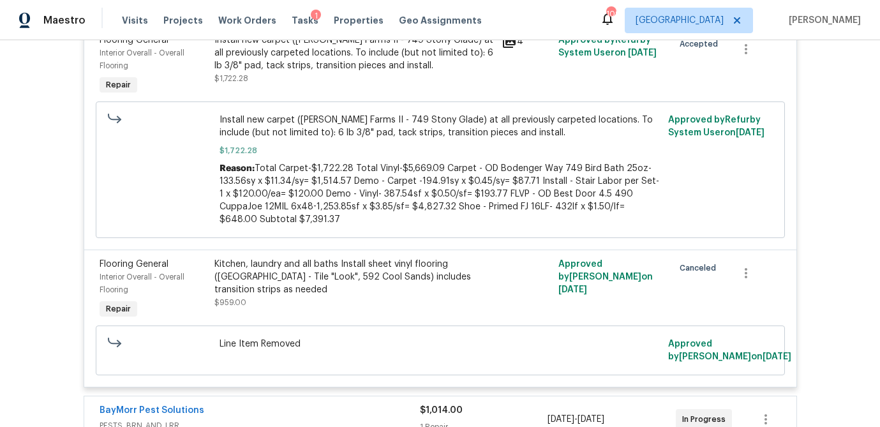
scroll to position [4317, 0]
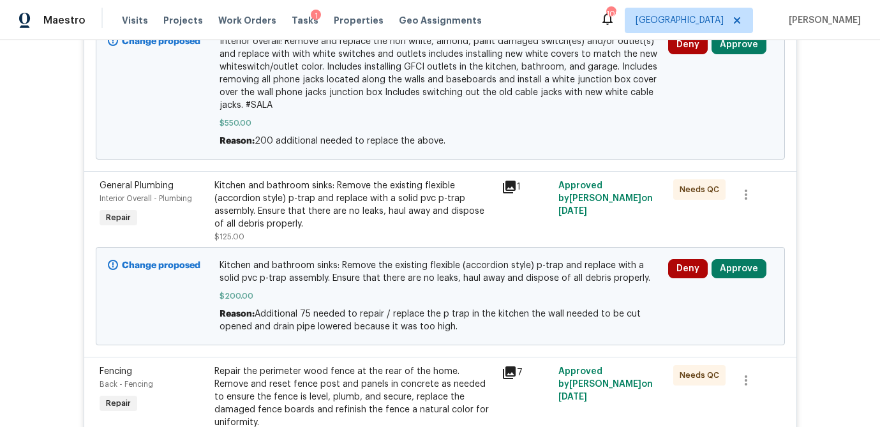
scroll to position [852, 0]
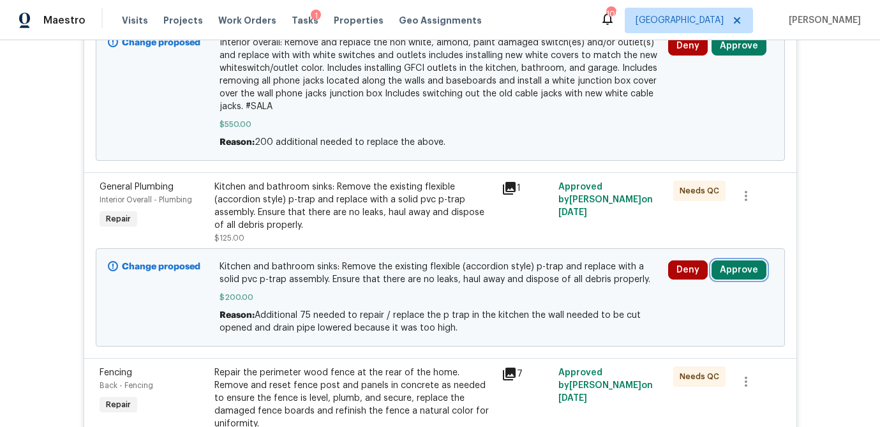
click at [741, 260] on button "Approve" at bounding box center [739, 269] width 55 height 19
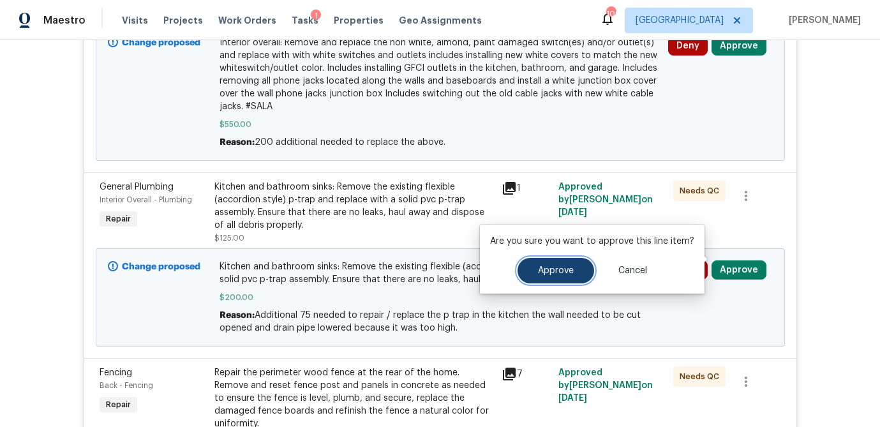
click at [568, 273] on span "Approve" at bounding box center [556, 271] width 36 height 10
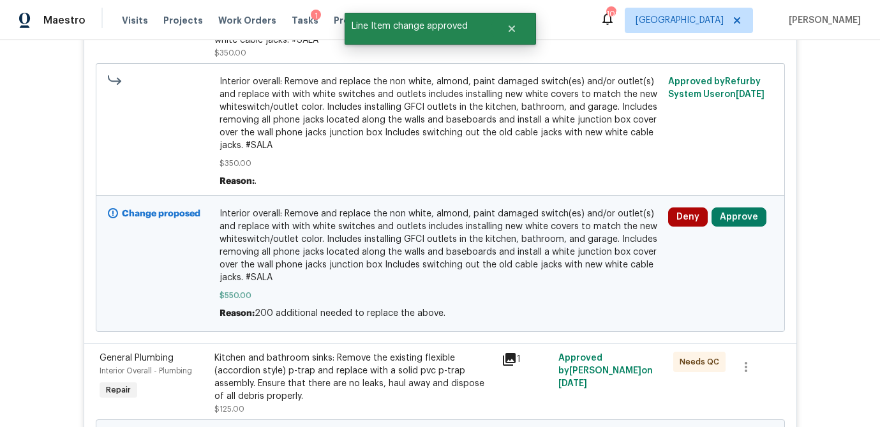
scroll to position [665, 0]
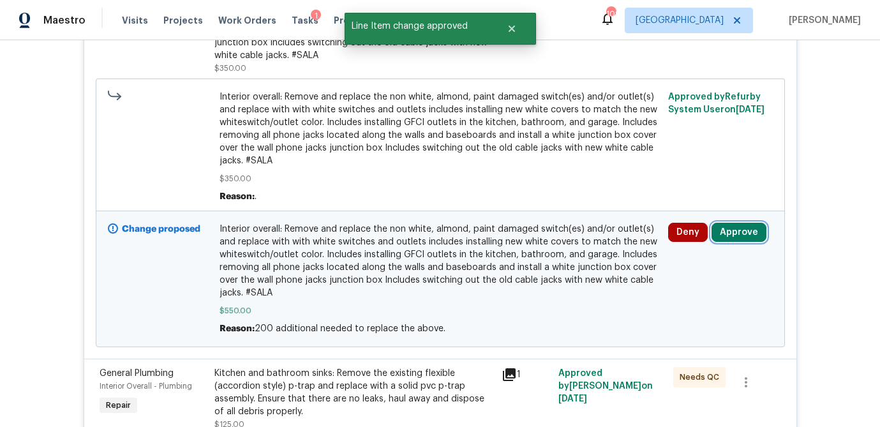
click at [731, 224] on button "Approve" at bounding box center [739, 232] width 55 height 19
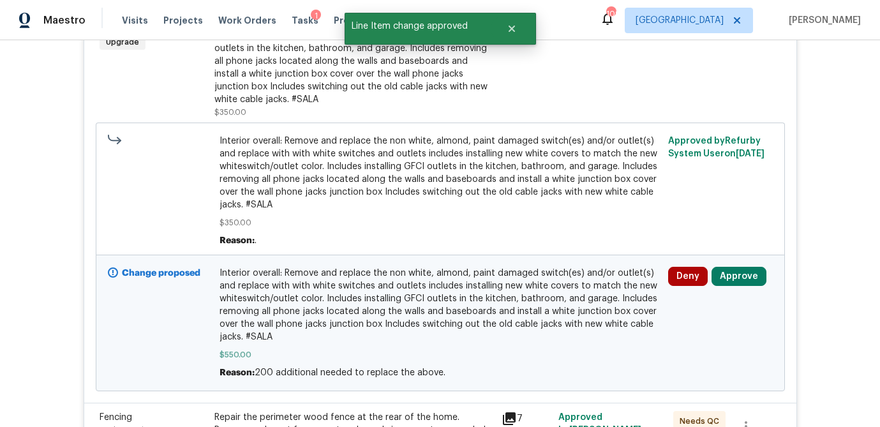
scroll to position [619, 0]
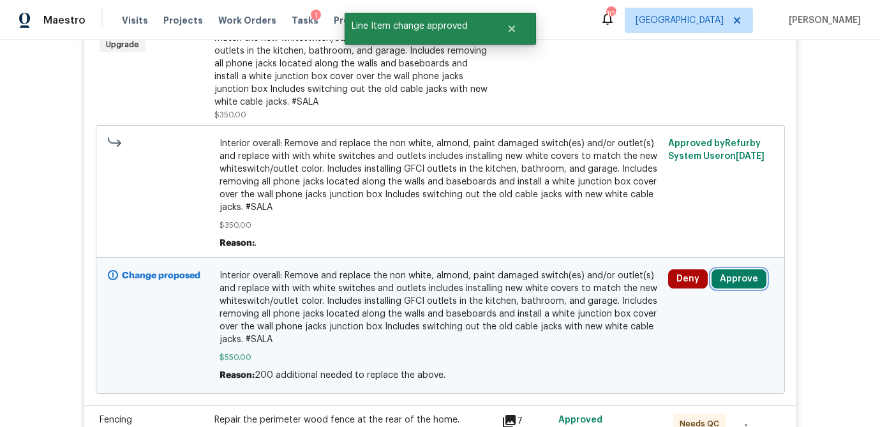
click at [734, 269] on button "Approve" at bounding box center [739, 278] width 55 height 19
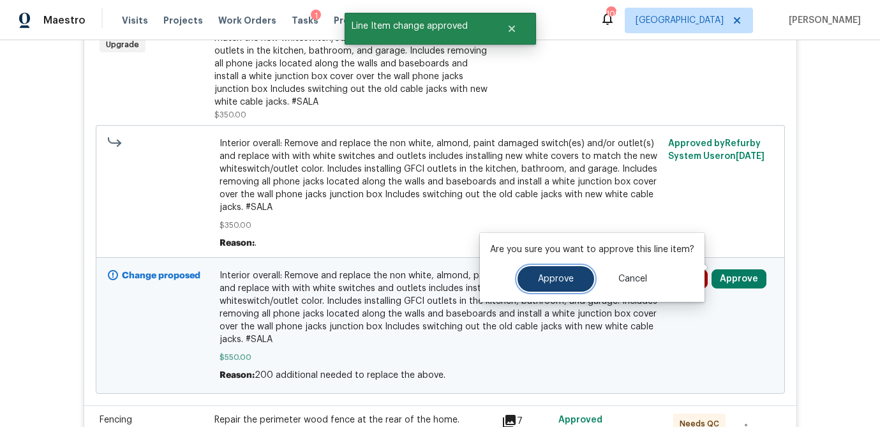
click at [544, 281] on span "Approve" at bounding box center [556, 280] width 36 height 10
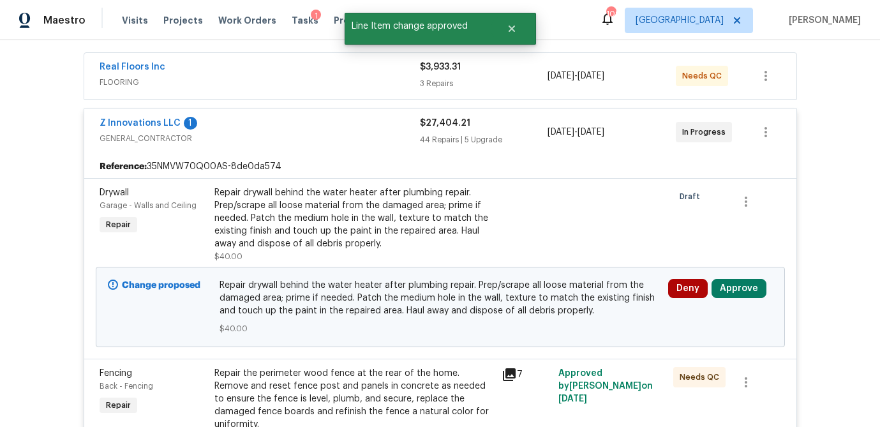
scroll to position [176, 0]
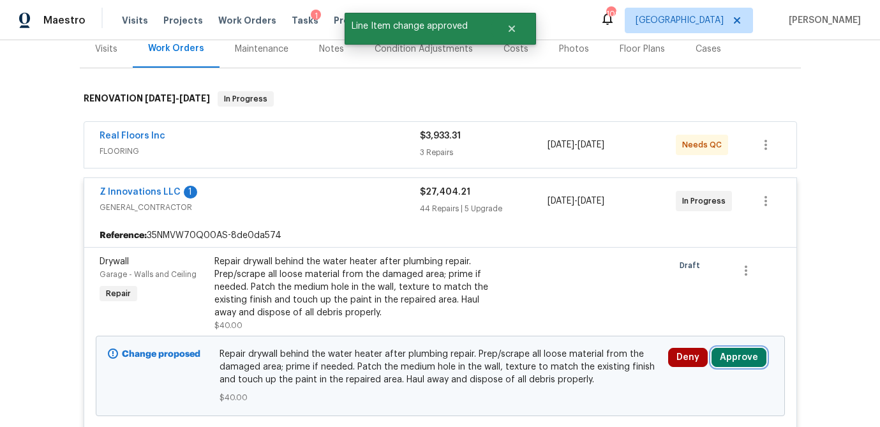
drag, startPoint x: 739, startPoint y: 344, endPoint x: 714, endPoint y: 347, distance: 25.0
click at [739, 348] on button "Approve" at bounding box center [739, 357] width 55 height 19
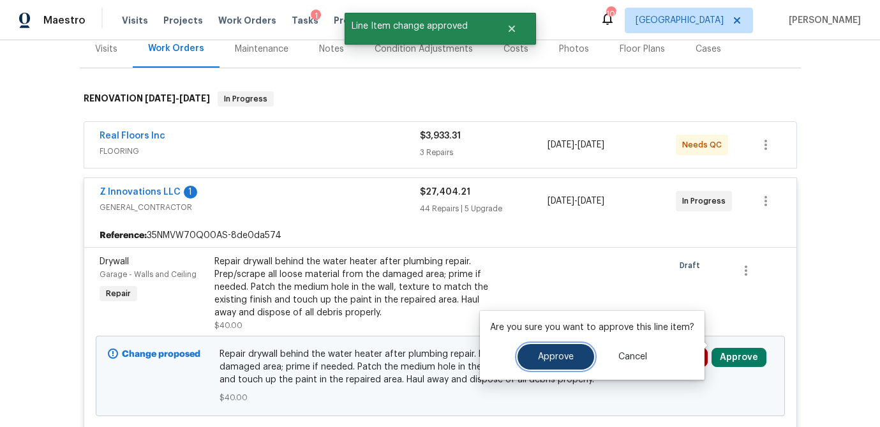
click at [571, 356] on span "Approve" at bounding box center [556, 357] width 36 height 10
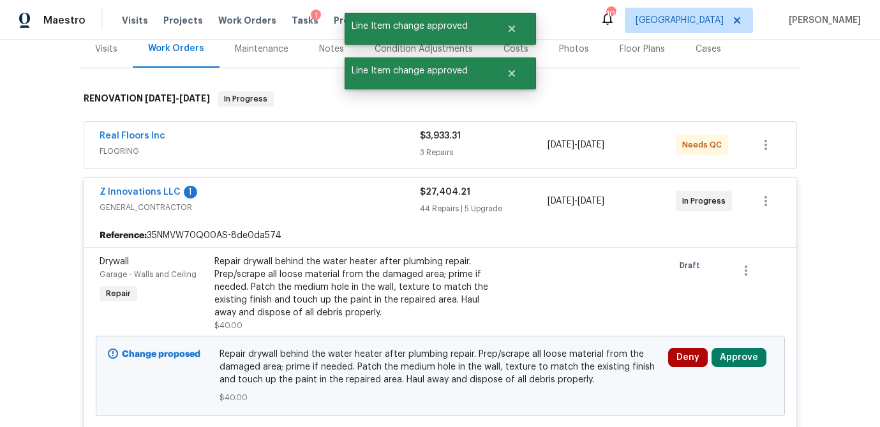
click at [536, 146] on div "3 Repairs" at bounding box center [484, 152] width 128 height 13
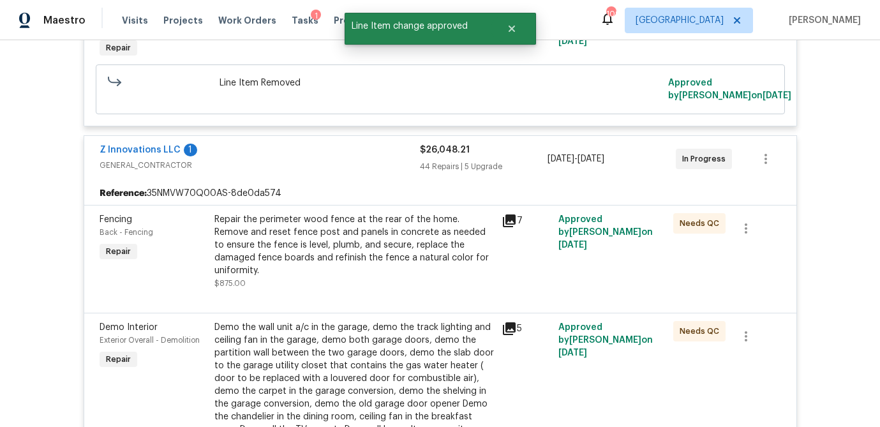
scroll to position [0, 0]
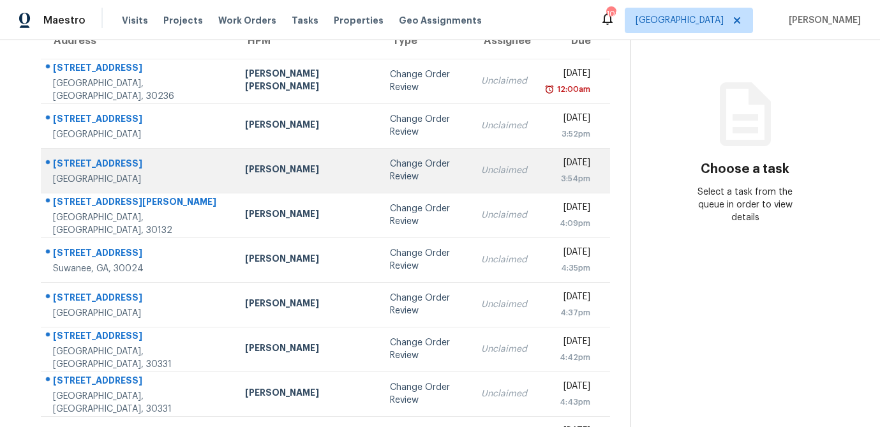
scroll to position [132, 0]
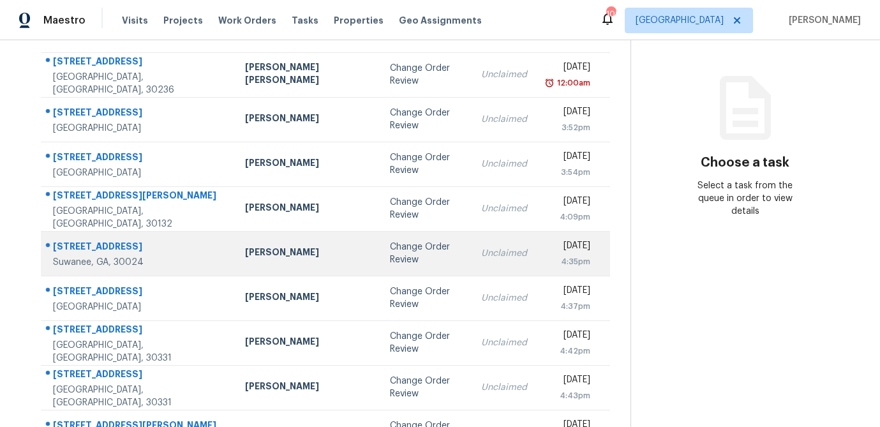
click at [278, 255] on div "[PERSON_NAME]" at bounding box center [307, 254] width 124 height 16
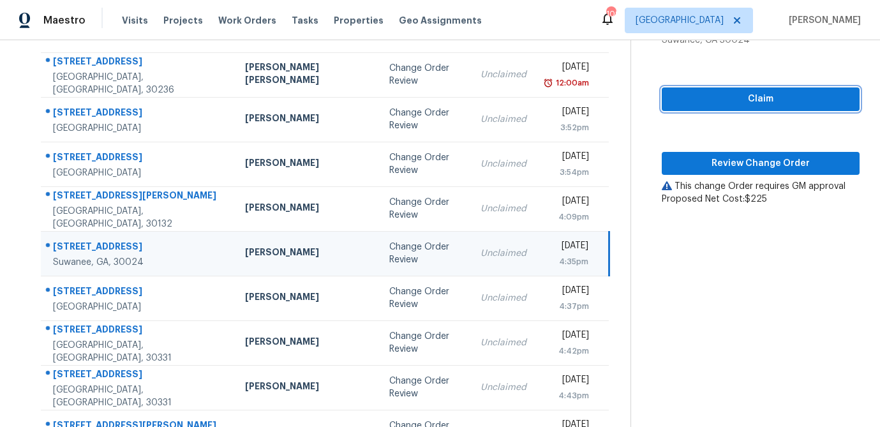
click at [748, 103] on span "Claim" at bounding box center [760, 99] width 177 height 16
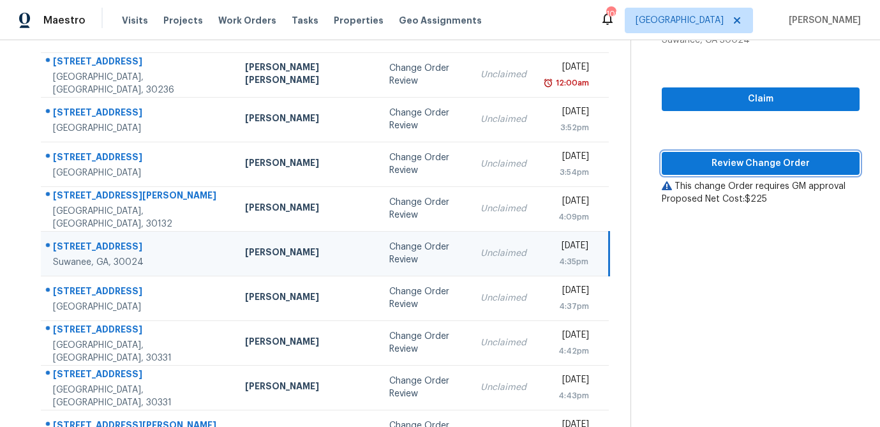
click at [738, 163] on span "Review Change Order" at bounding box center [760, 164] width 177 height 16
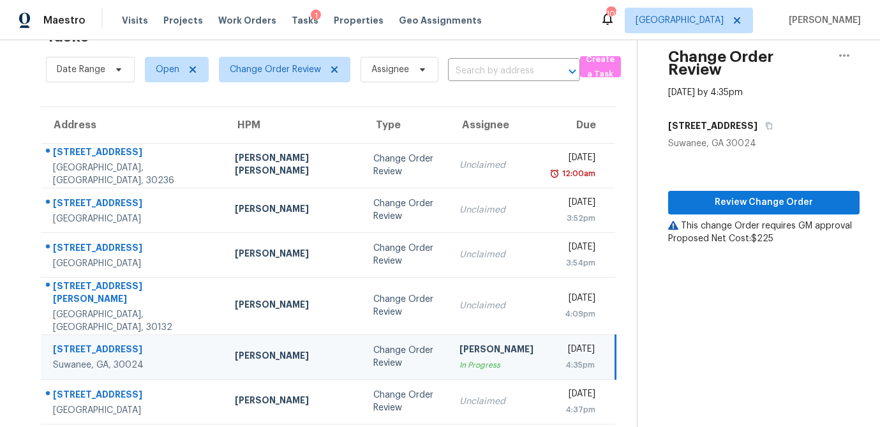
scroll to position [0, 0]
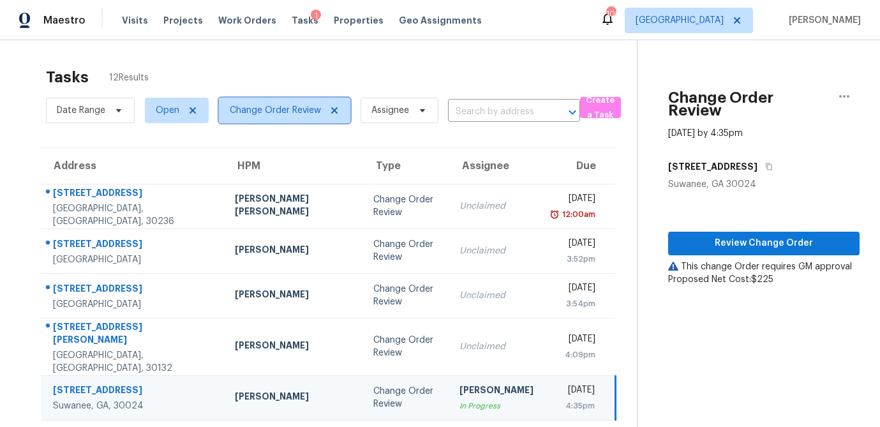
click at [331, 110] on icon at bounding box center [334, 110] width 10 height 10
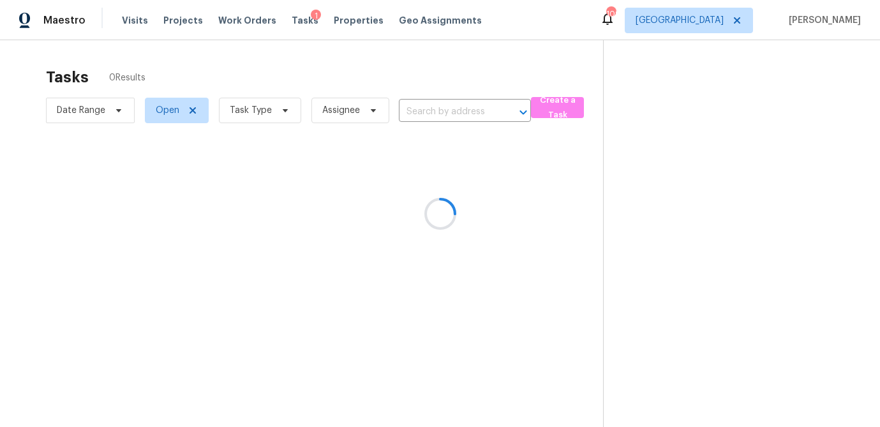
click at [282, 109] on div at bounding box center [440, 213] width 880 height 427
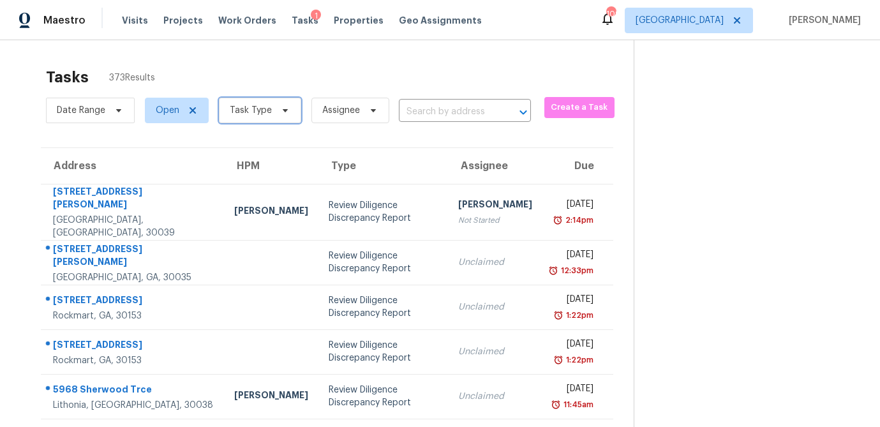
click at [283, 110] on icon at bounding box center [285, 110] width 5 height 3
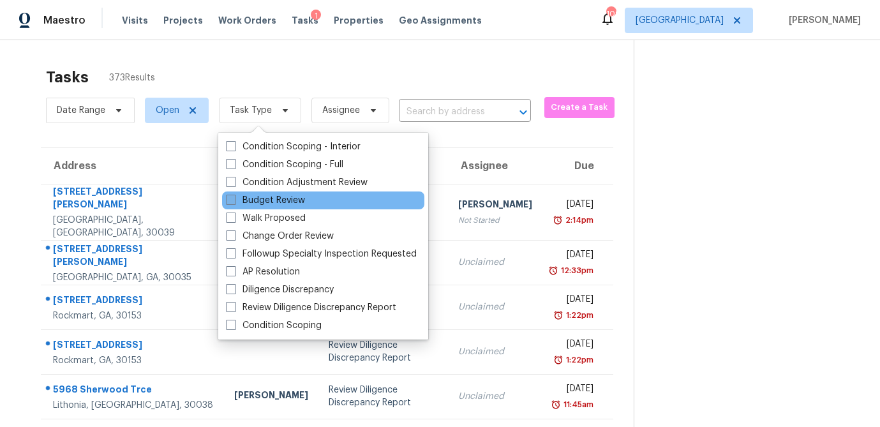
click at [231, 202] on span at bounding box center [231, 200] width 10 height 10
click at [231, 202] on input "Budget Review" at bounding box center [230, 198] width 8 height 8
checkbox input "true"
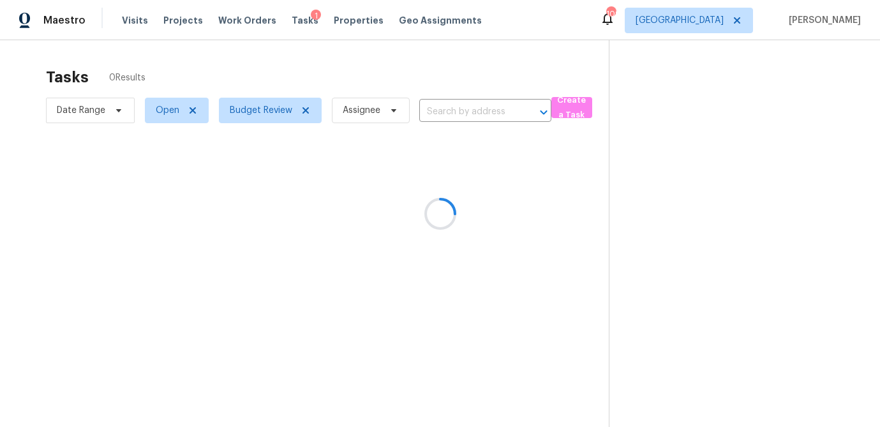
click at [272, 66] on div at bounding box center [440, 213] width 880 height 427
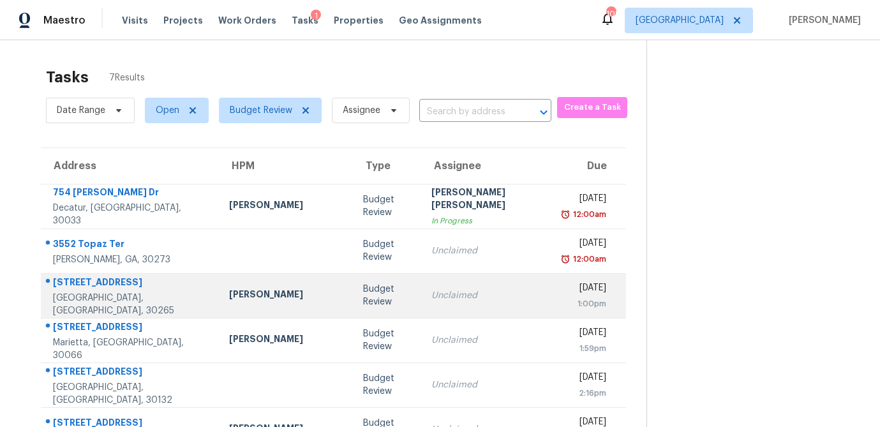
scroll to position [80, 0]
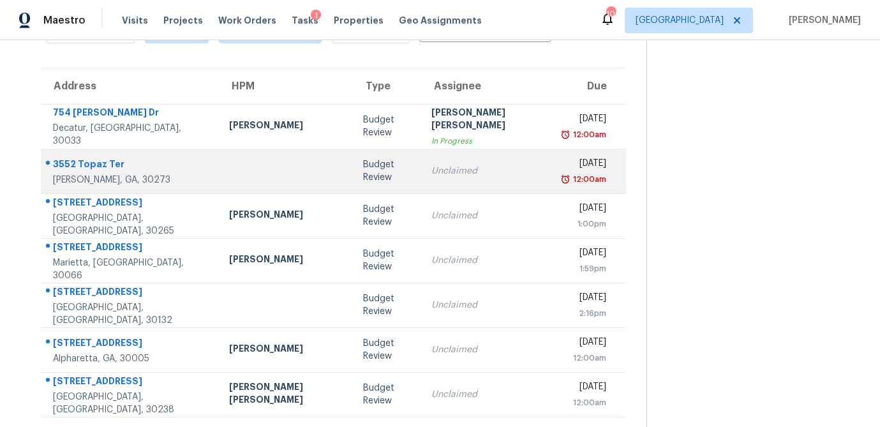
click at [370, 186] on td "Budget Review" at bounding box center [387, 171] width 68 height 45
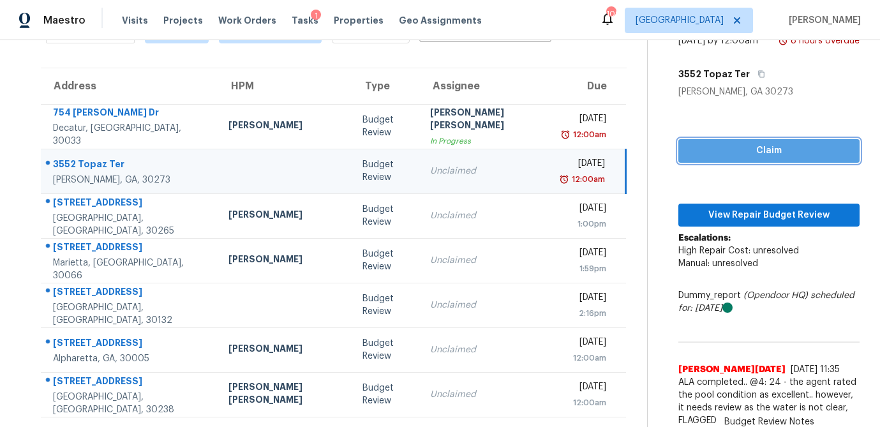
click at [728, 162] on button "Claim" at bounding box center [769, 151] width 181 height 24
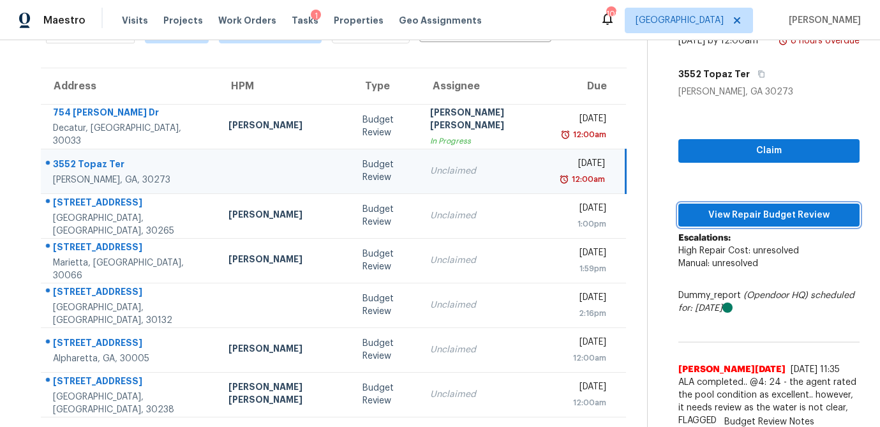
click at [714, 222] on button "View Repair Budget Review" at bounding box center [769, 216] width 181 height 24
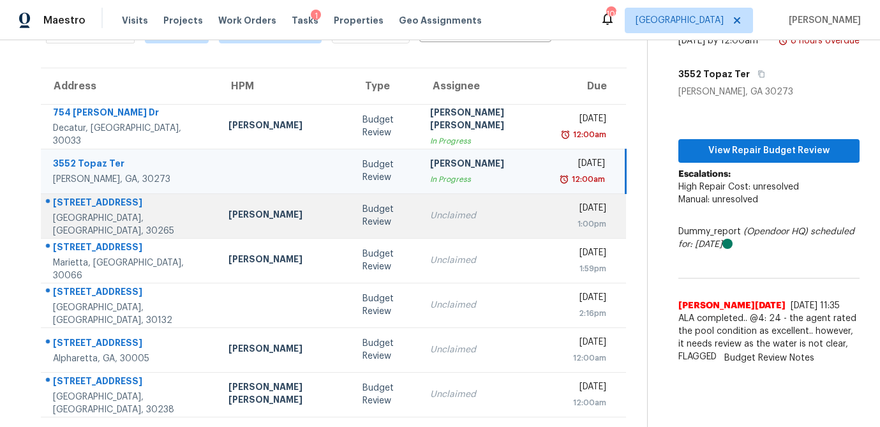
click at [420, 223] on td "Unclaimed" at bounding box center [487, 215] width 134 height 45
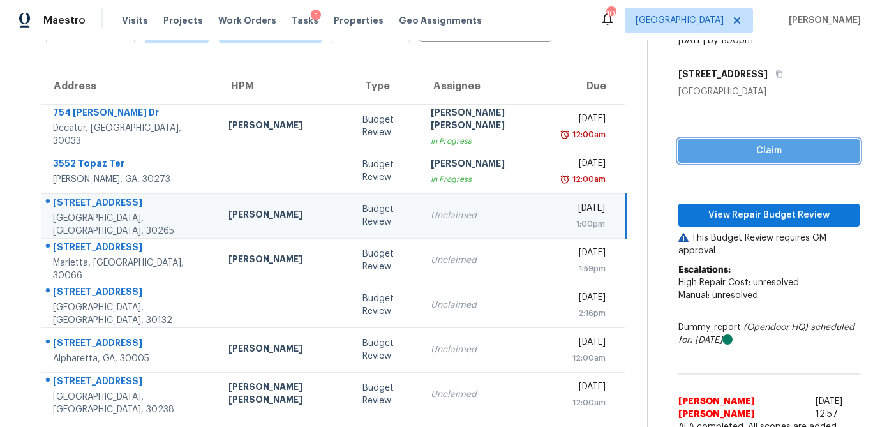
click at [711, 157] on span "Claim" at bounding box center [769, 151] width 161 height 16
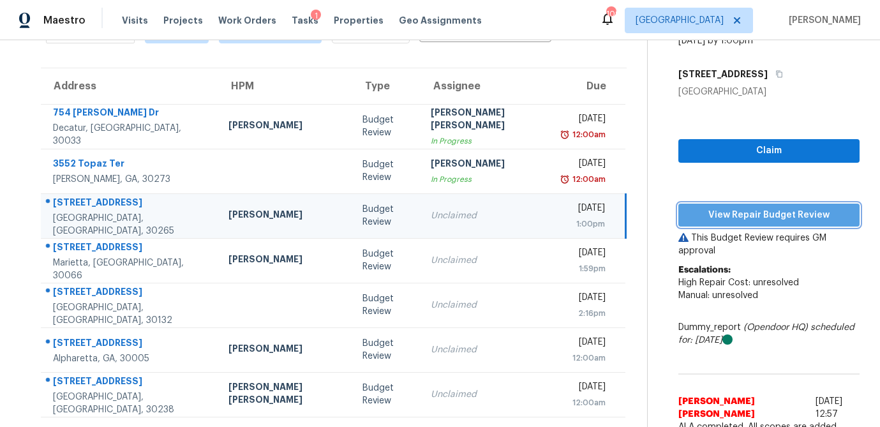
click at [699, 212] on span "View Repair Budget Review" at bounding box center [769, 216] width 161 height 16
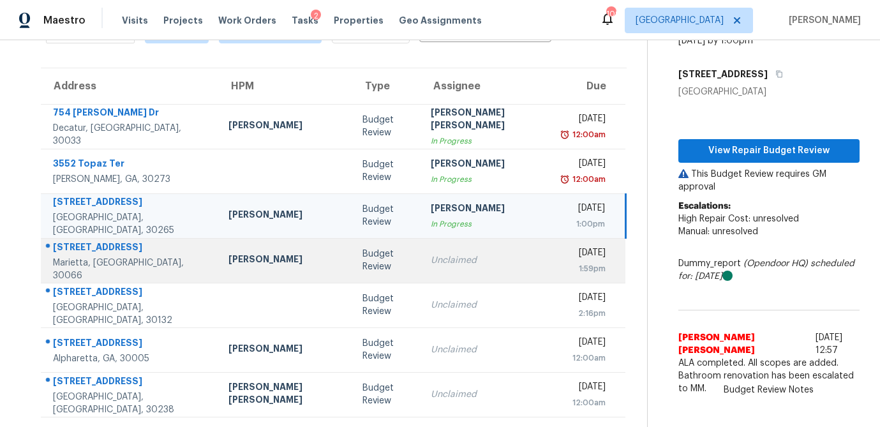
click at [421, 268] on td "Unclaimed" at bounding box center [488, 260] width 134 height 45
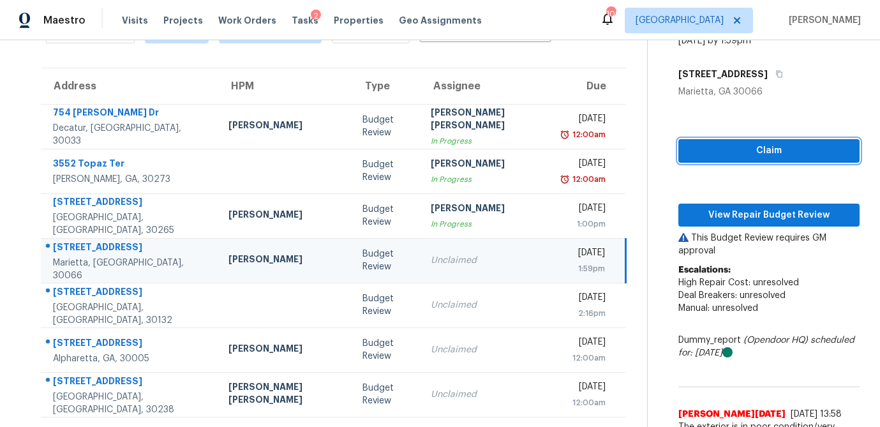
click at [744, 148] on span "Claim" at bounding box center [769, 151] width 161 height 16
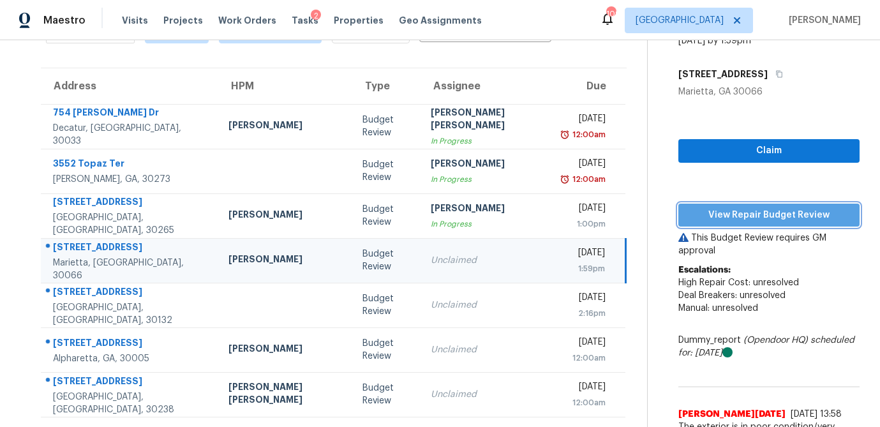
click at [718, 218] on span "View Repair Budget Review" at bounding box center [769, 216] width 161 height 16
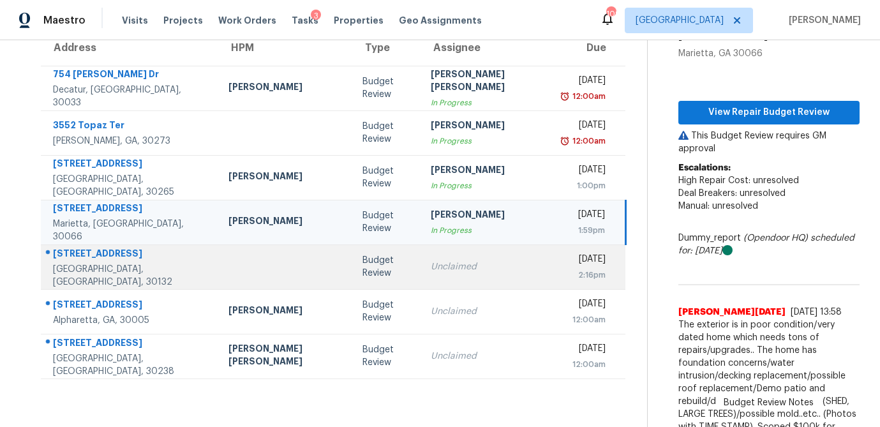
click at [421, 259] on td "Unclaimed" at bounding box center [488, 267] width 134 height 45
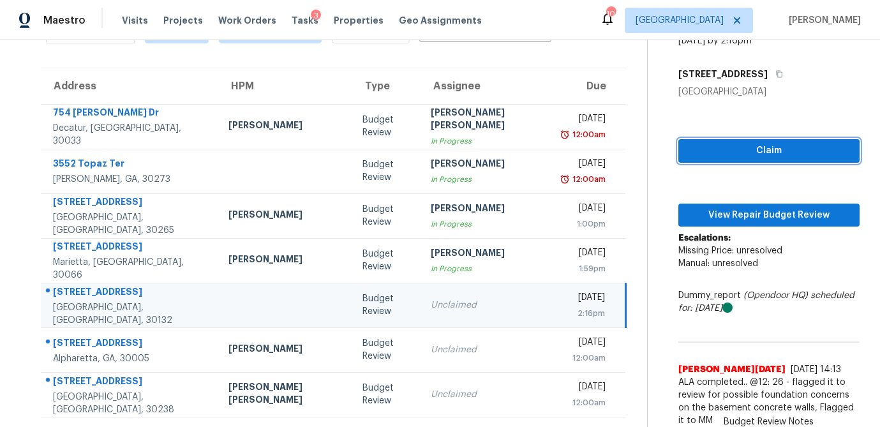
click at [753, 144] on span "Claim" at bounding box center [769, 151] width 161 height 16
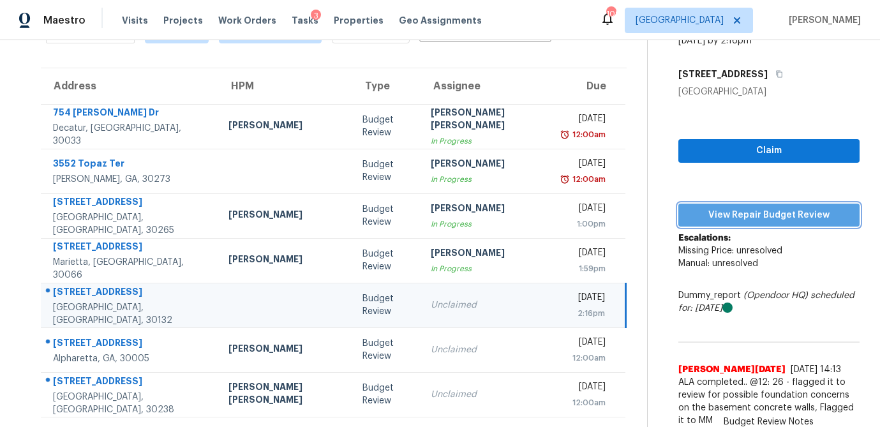
click at [737, 208] on span "View Repair Budget Review" at bounding box center [769, 216] width 161 height 16
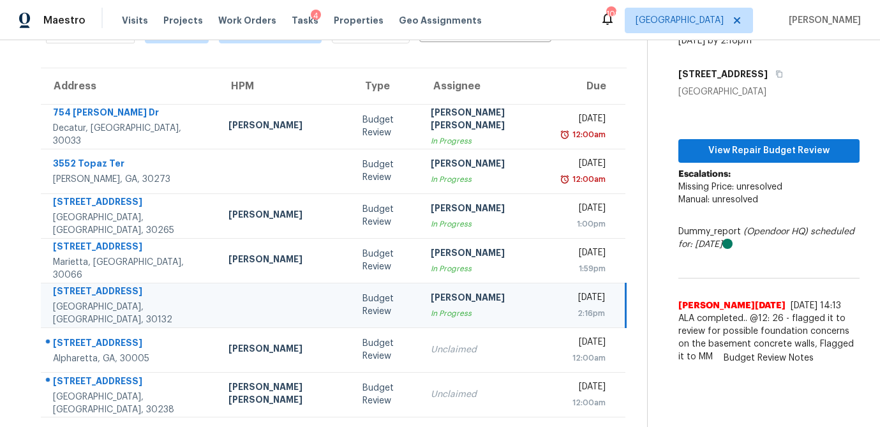
scroll to position [0, 0]
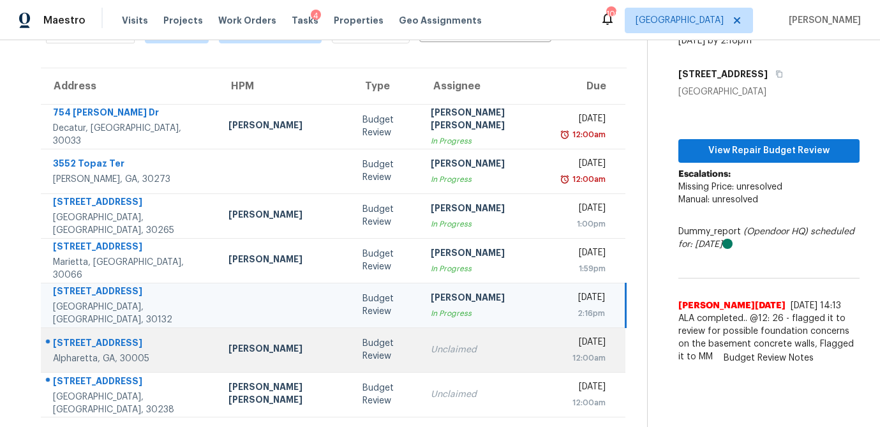
click at [421, 365] on td "Unclaimed" at bounding box center [488, 350] width 134 height 45
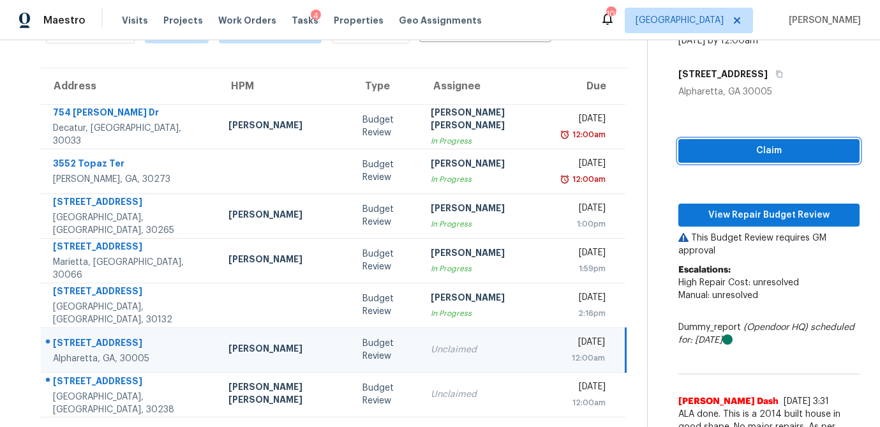
click at [694, 159] on button "Claim" at bounding box center [769, 151] width 181 height 24
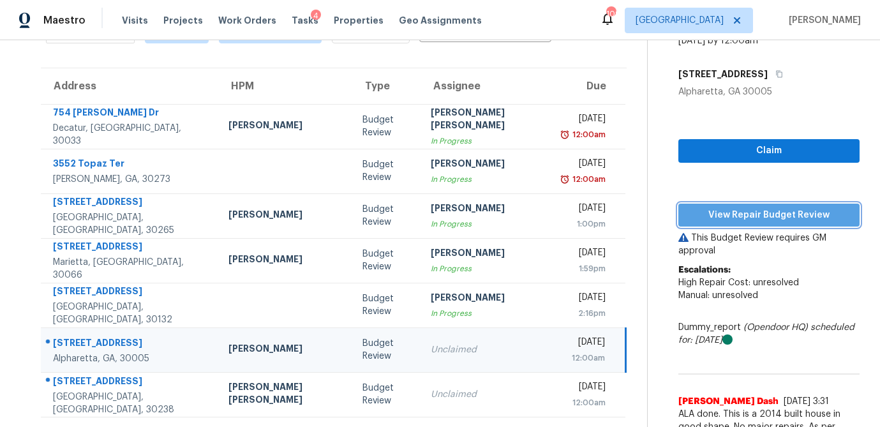
click at [689, 211] on span "View Repair Budget Review" at bounding box center [769, 216] width 161 height 16
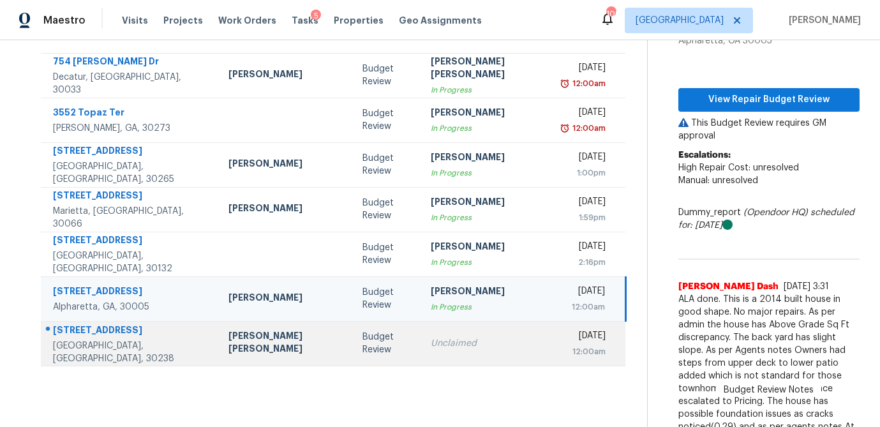
click at [366, 343] on td "Budget Review" at bounding box center [386, 343] width 68 height 45
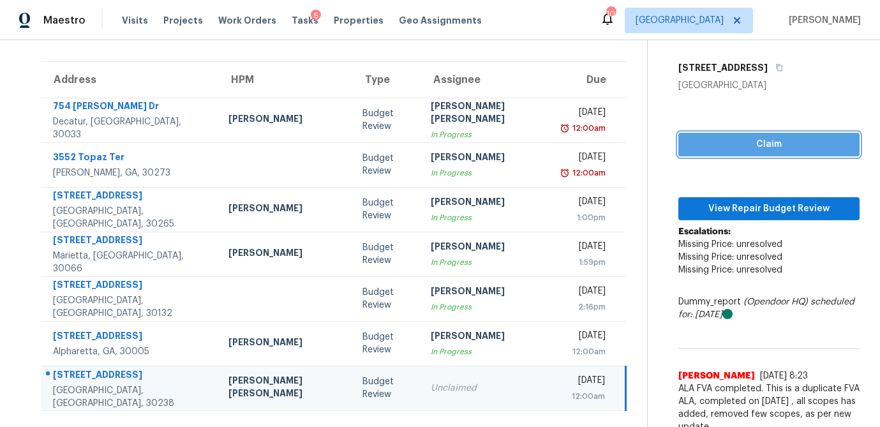
click at [753, 146] on span "Claim" at bounding box center [769, 145] width 161 height 16
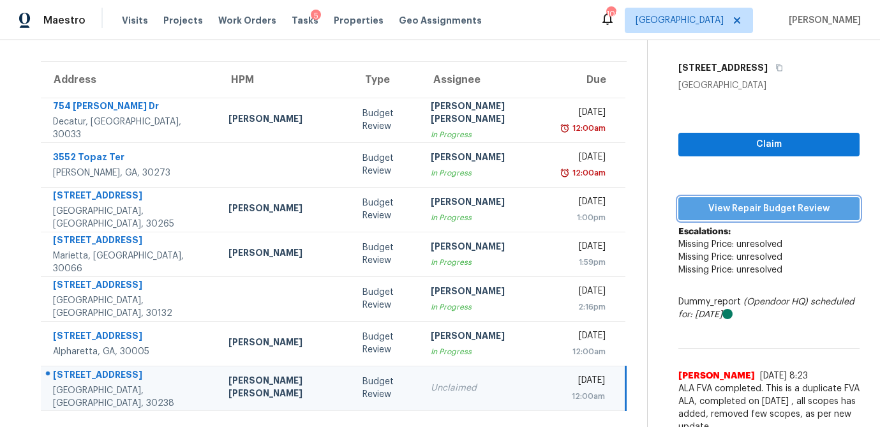
click at [741, 212] on span "View Repair Budget Review" at bounding box center [769, 209] width 161 height 16
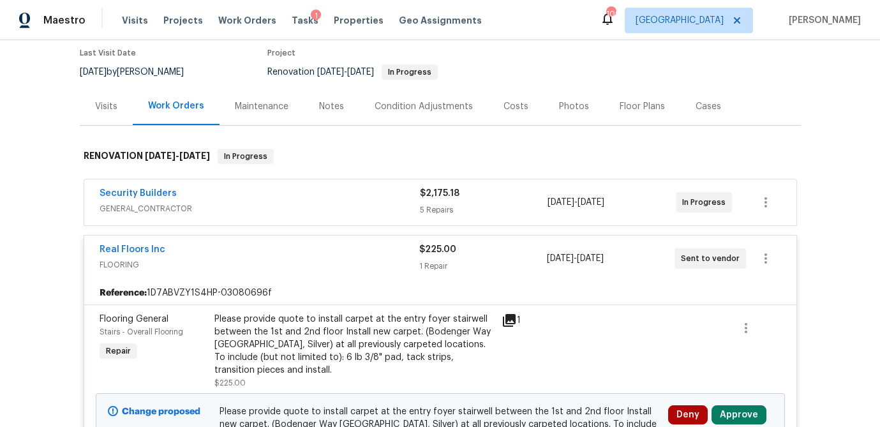
scroll to position [118, 0]
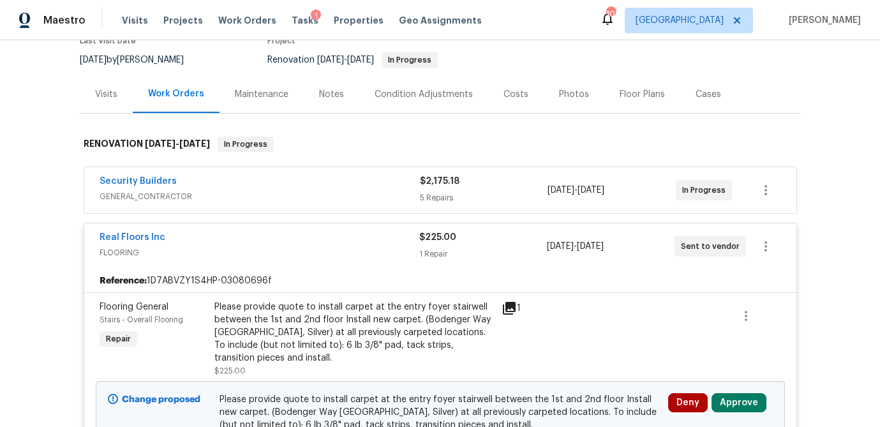
click at [389, 190] on div "Security Builders" at bounding box center [260, 182] width 321 height 15
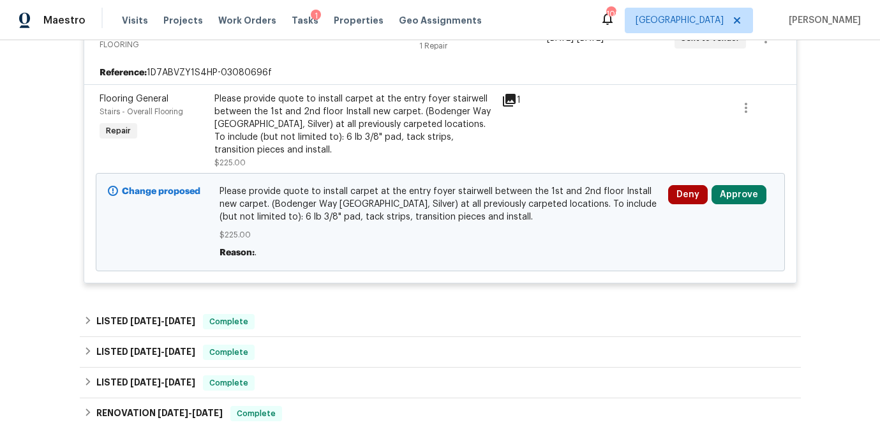
scroll to position [926, 0]
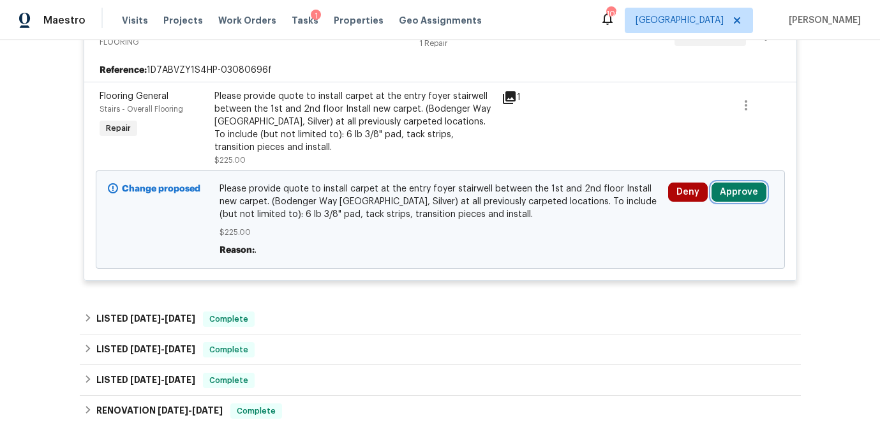
drag, startPoint x: 739, startPoint y: 191, endPoint x: 725, endPoint y: 190, distance: 14.1
click at [738, 191] on button "Approve" at bounding box center [739, 192] width 55 height 19
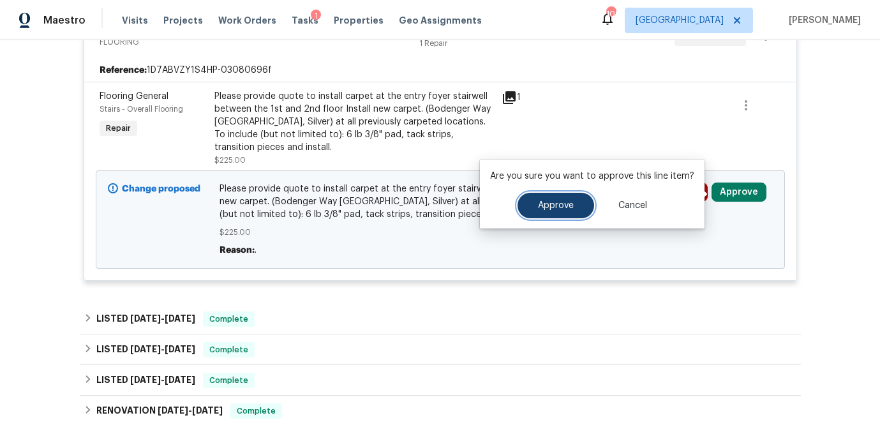
click at [532, 210] on button "Approve" at bounding box center [556, 206] width 77 height 26
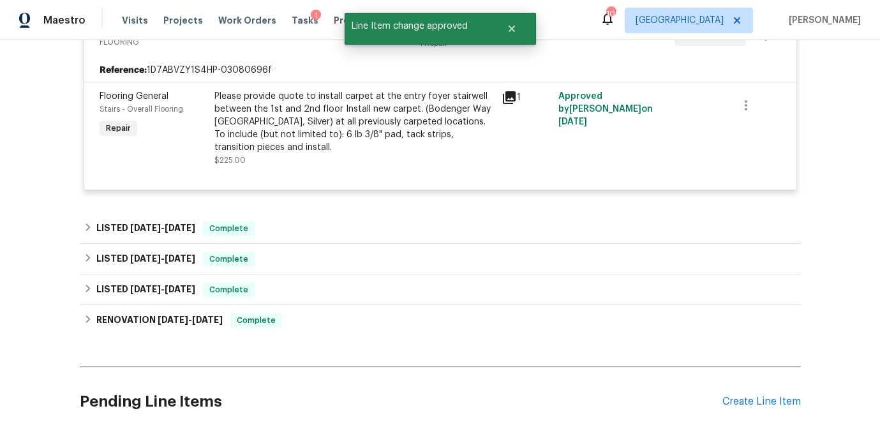
scroll to position [1032, 0]
